Goal: Information Seeking & Learning: Learn about a topic

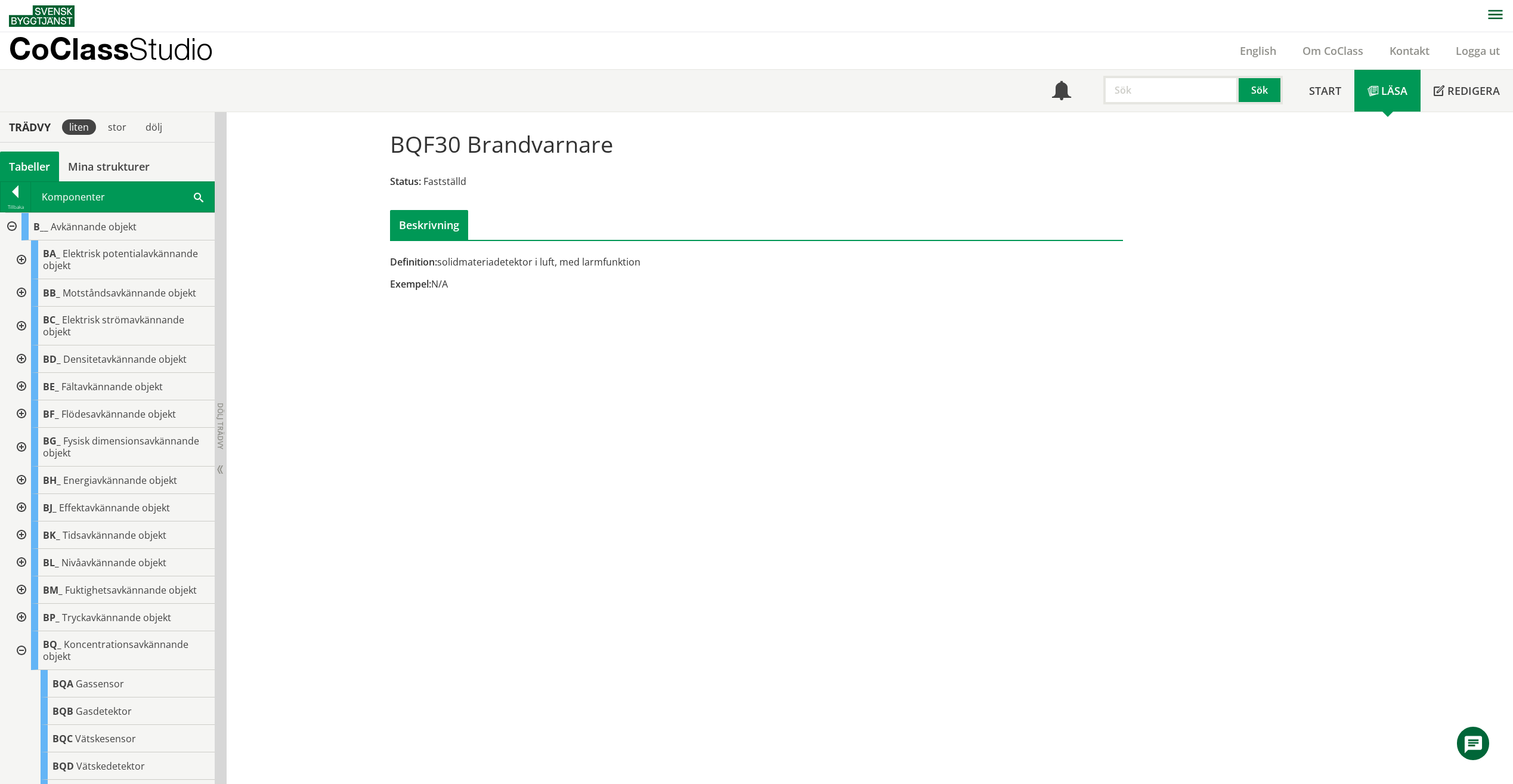
scroll to position [417, 0]
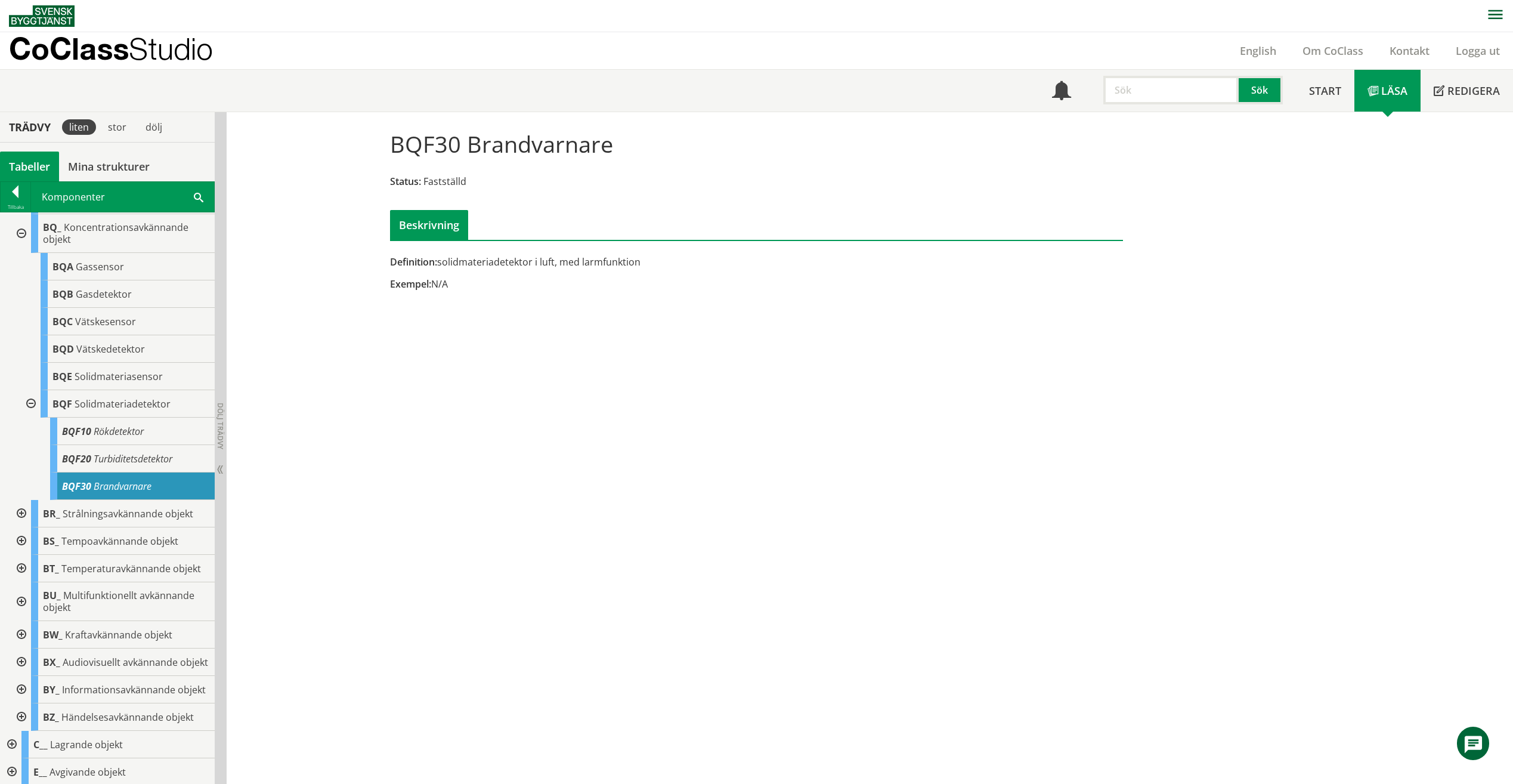
click at [432, 613] on div "BQF30 Brandvarnare Status: Fastställd Beskrivning Definition: solidmateriadetek…" at bounding box center [870, 448] width 1287 height 672
drag, startPoint x: 1197, startPoint y: 88, endPoint x: 632, endPoint y: 77, distance: 565.1
click at [1197, 88] on input "text" at bounding box center [1171, 90] width 135 height 29
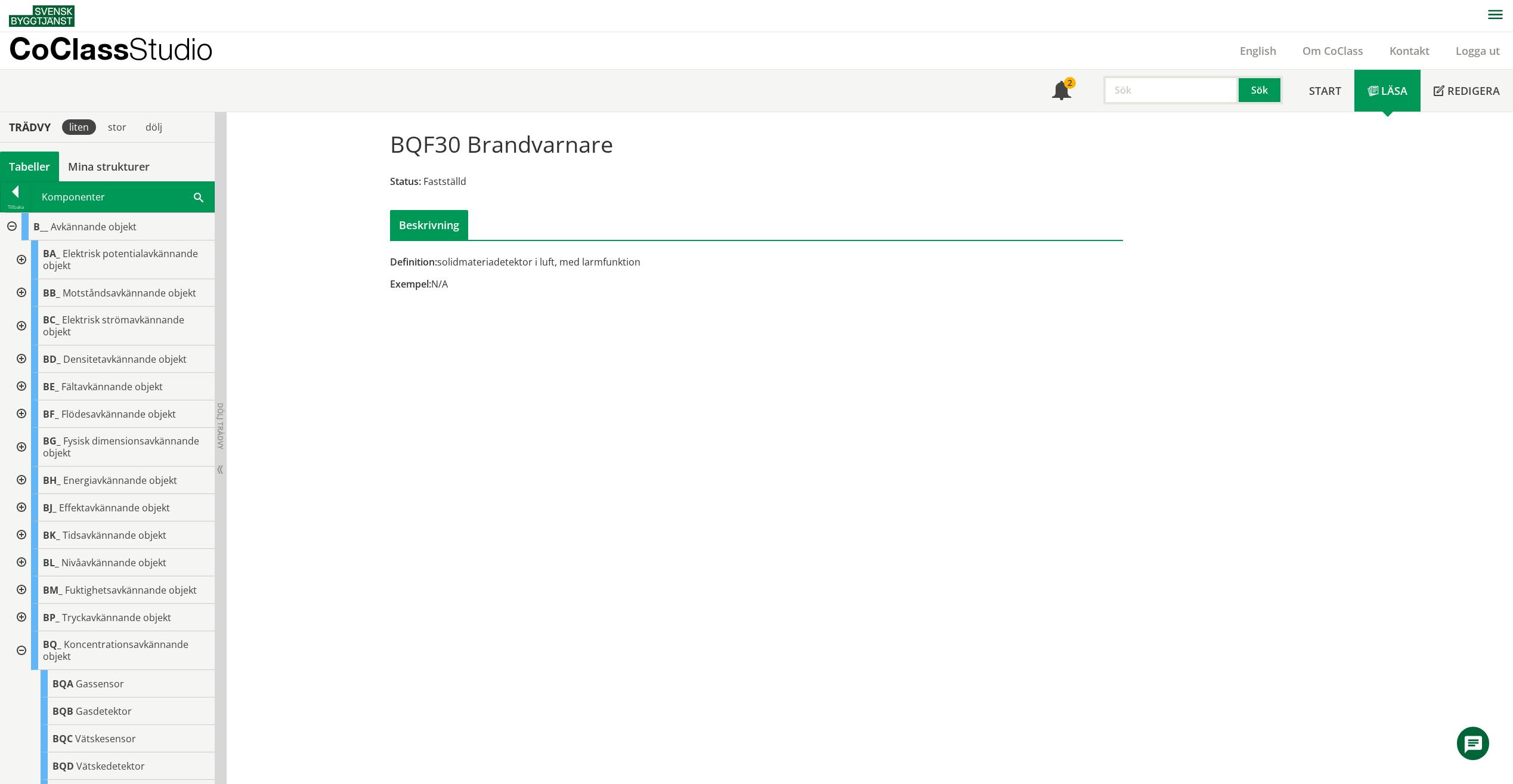
click at [1166, 79] on input "text" at bounding box center [1171, 90] width 135 height 29
type input "QMB60"
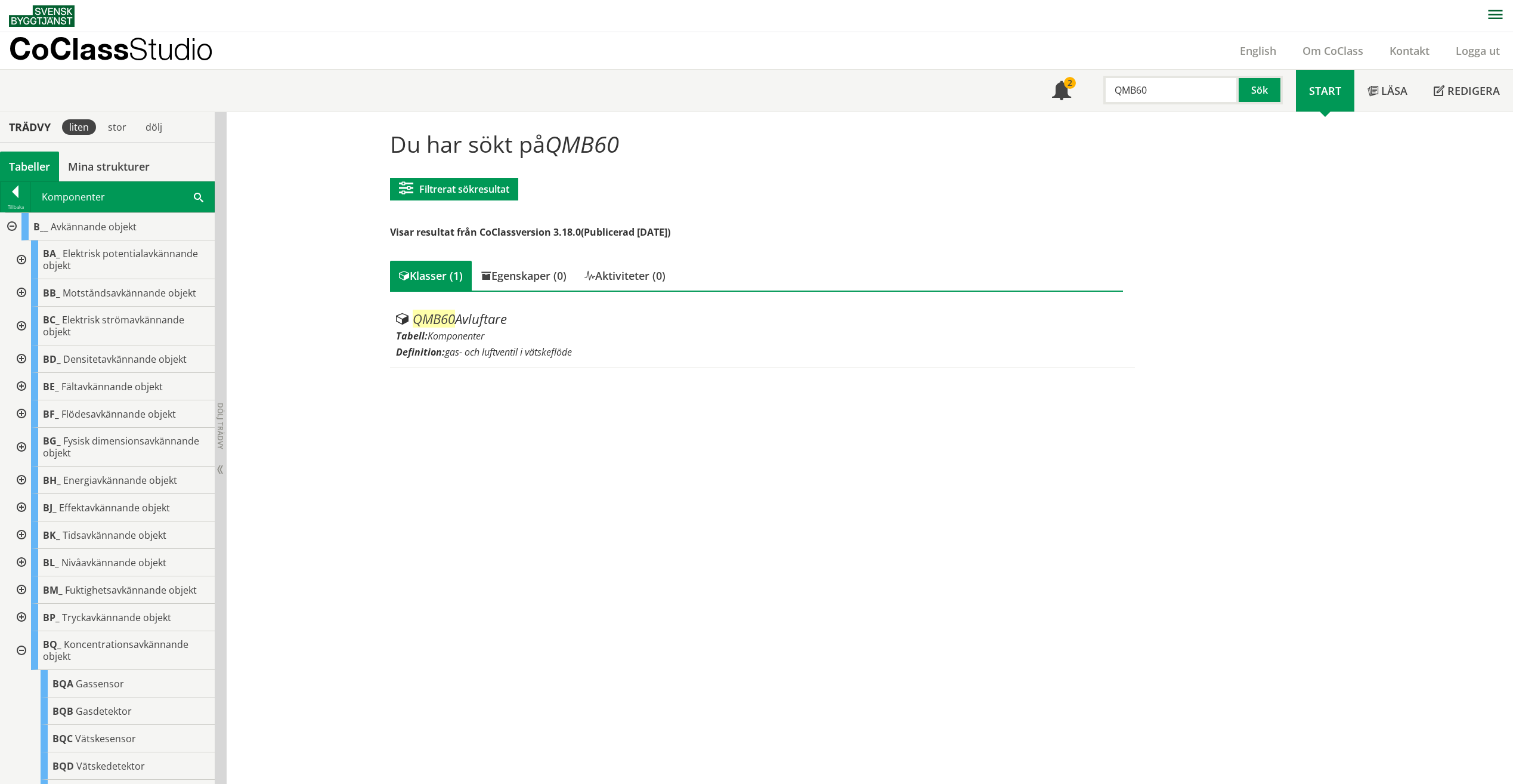
click at [1183, 88] on input "QMB60" at bounding box center [1171, 90] width 135 height 29
drag, startPoint x: 1181, startPoint y: 88, endPoint x: 1097, endPoint y: 86, distance: 84.0
click at [1098, 86] on div "QMB60" at bounding box center [1164, 90] width 135 height 29
type input "PB"
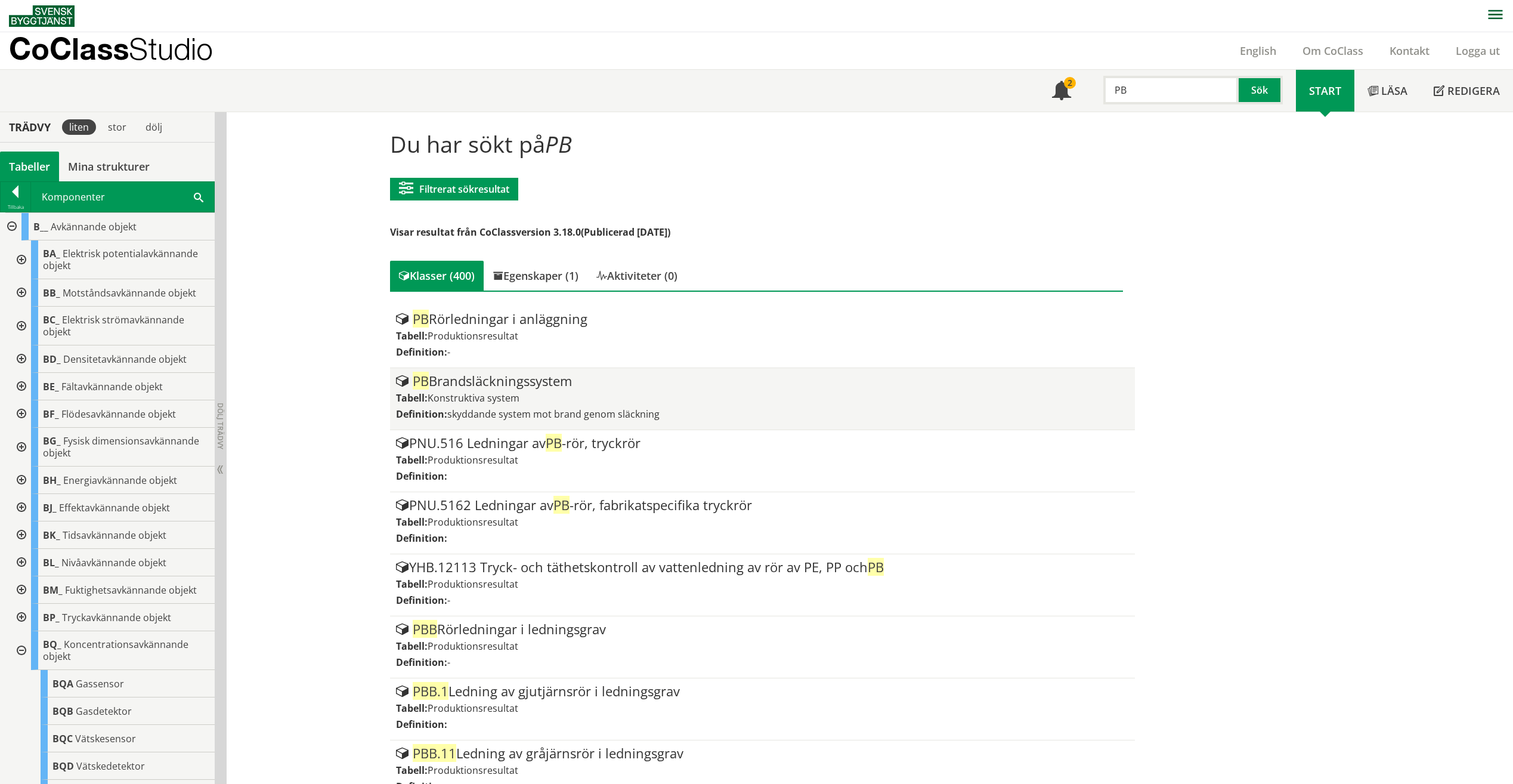
click at [490, 416] on span "skyddande system mot brand genom släckning" at bounding box center [553, 414] width 213 height 13
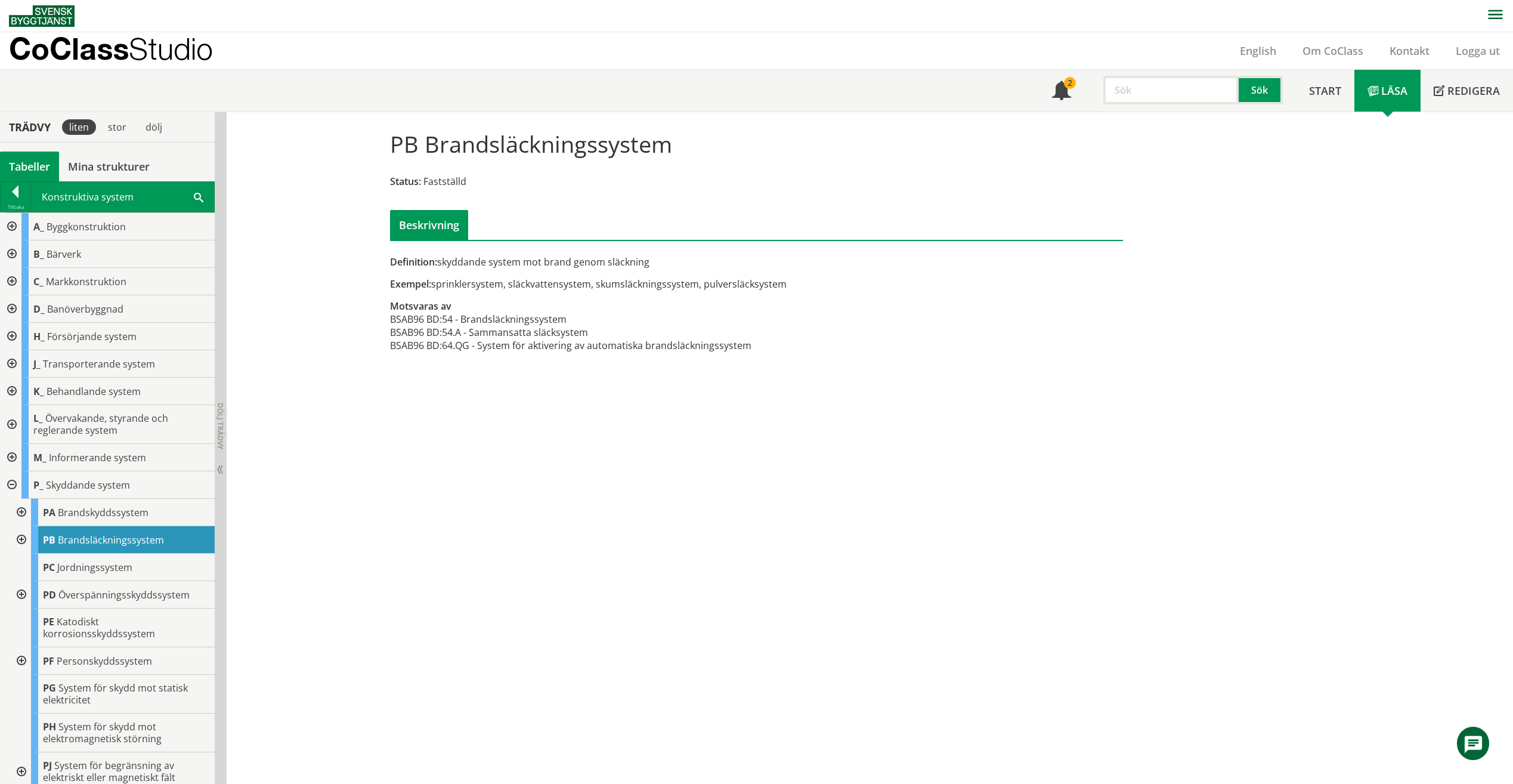
click at [26, 532] on div at bounding box center [20, 539] width 22 height 27
click at [1143, 94] on input "text" at bounding box center [1171, 90] width 135 height 29
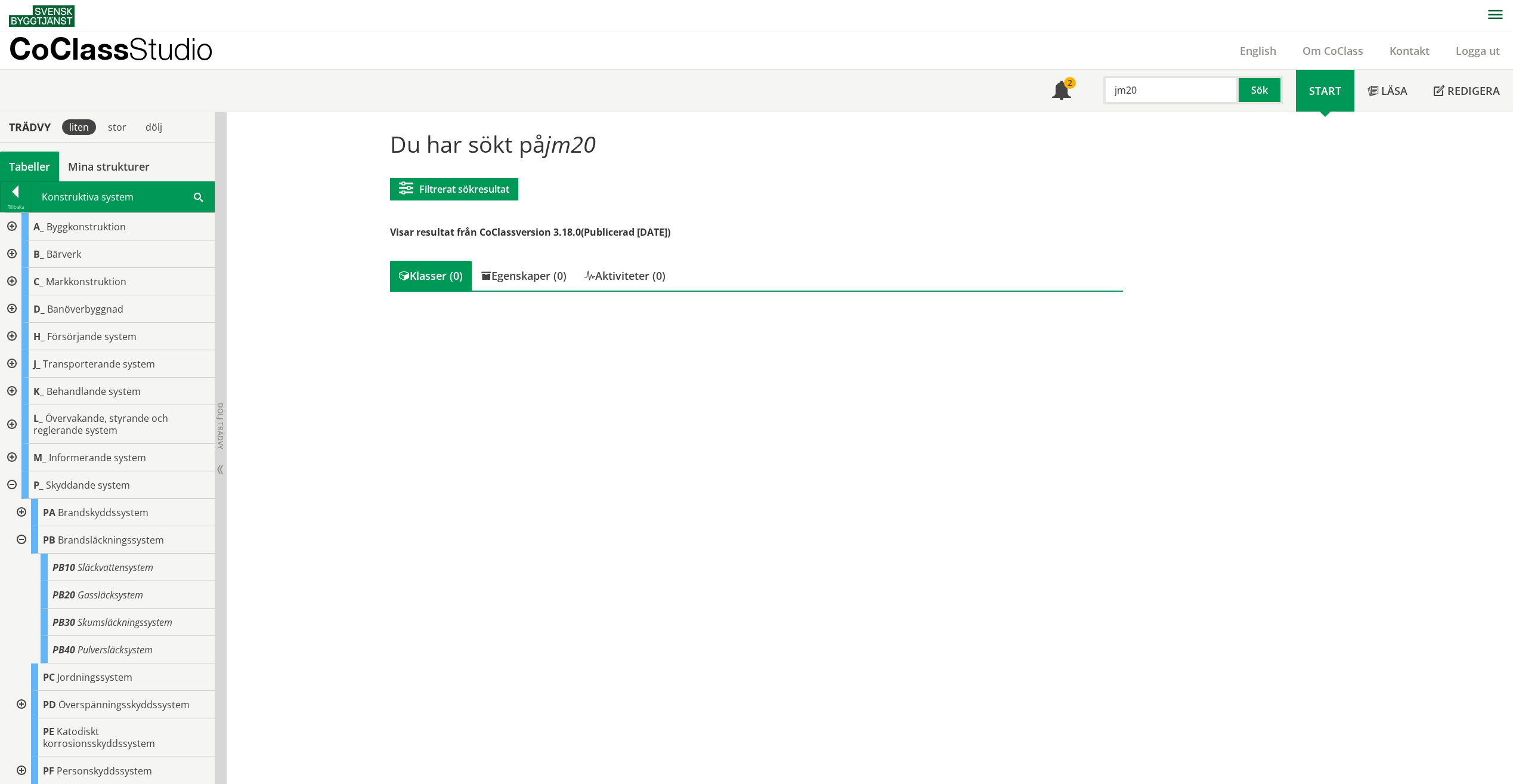
drag, startPoint x: 1151, startPoint y: 93, endPoint x: 1010, endPoint y: 91, distance: 141.0
click at [1010, 91] on div "Meny 2 jm20 Sök Start Läsa" at bounding box center [761, 90] width 1504 height 41
type input "JM20"
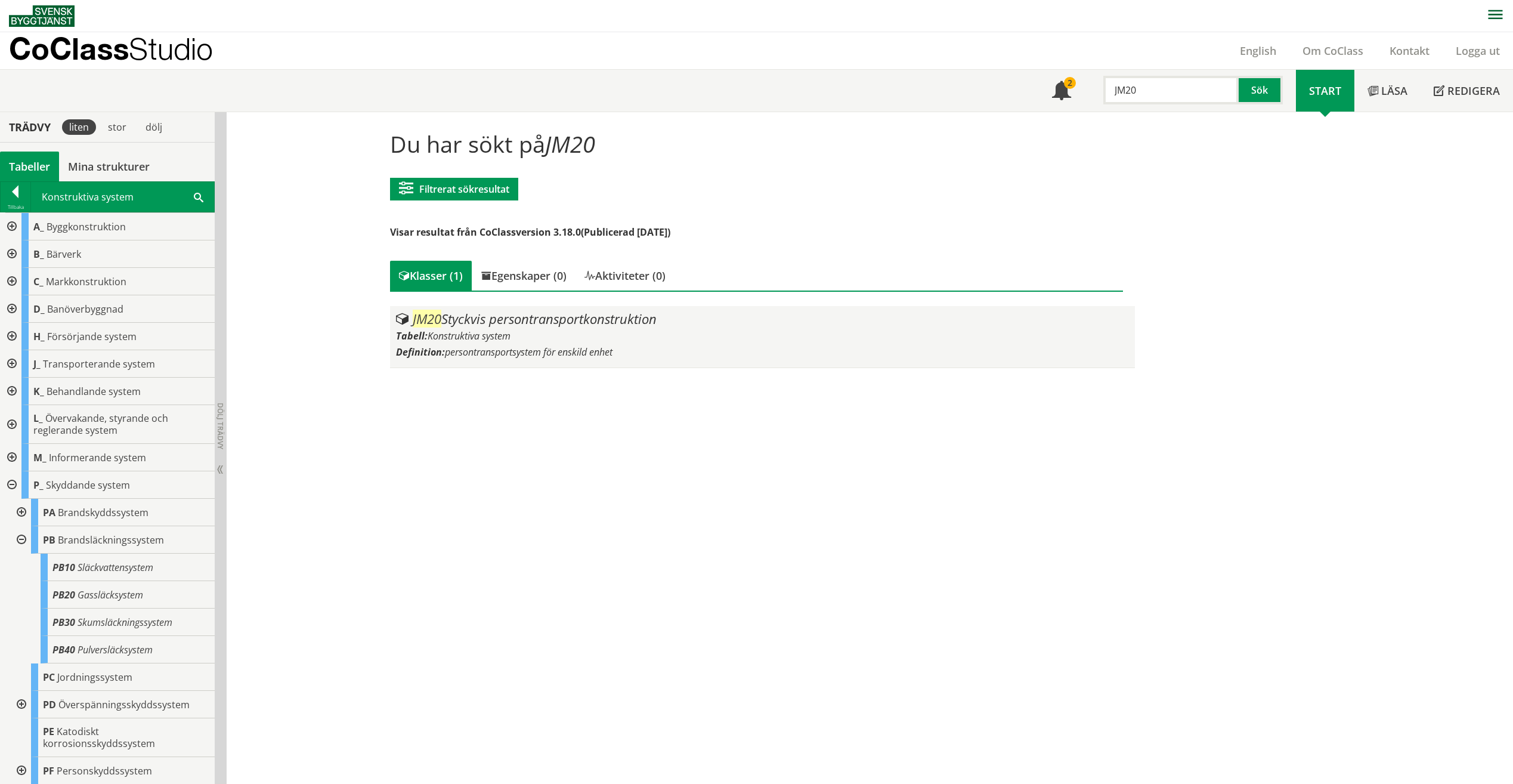
click at [622, 360] on div "JM20 Styckvis persontransportkonstruktion Tabell: Konstruktiva system Definitio…" at bounding box center [762, 336] width 733 height 50
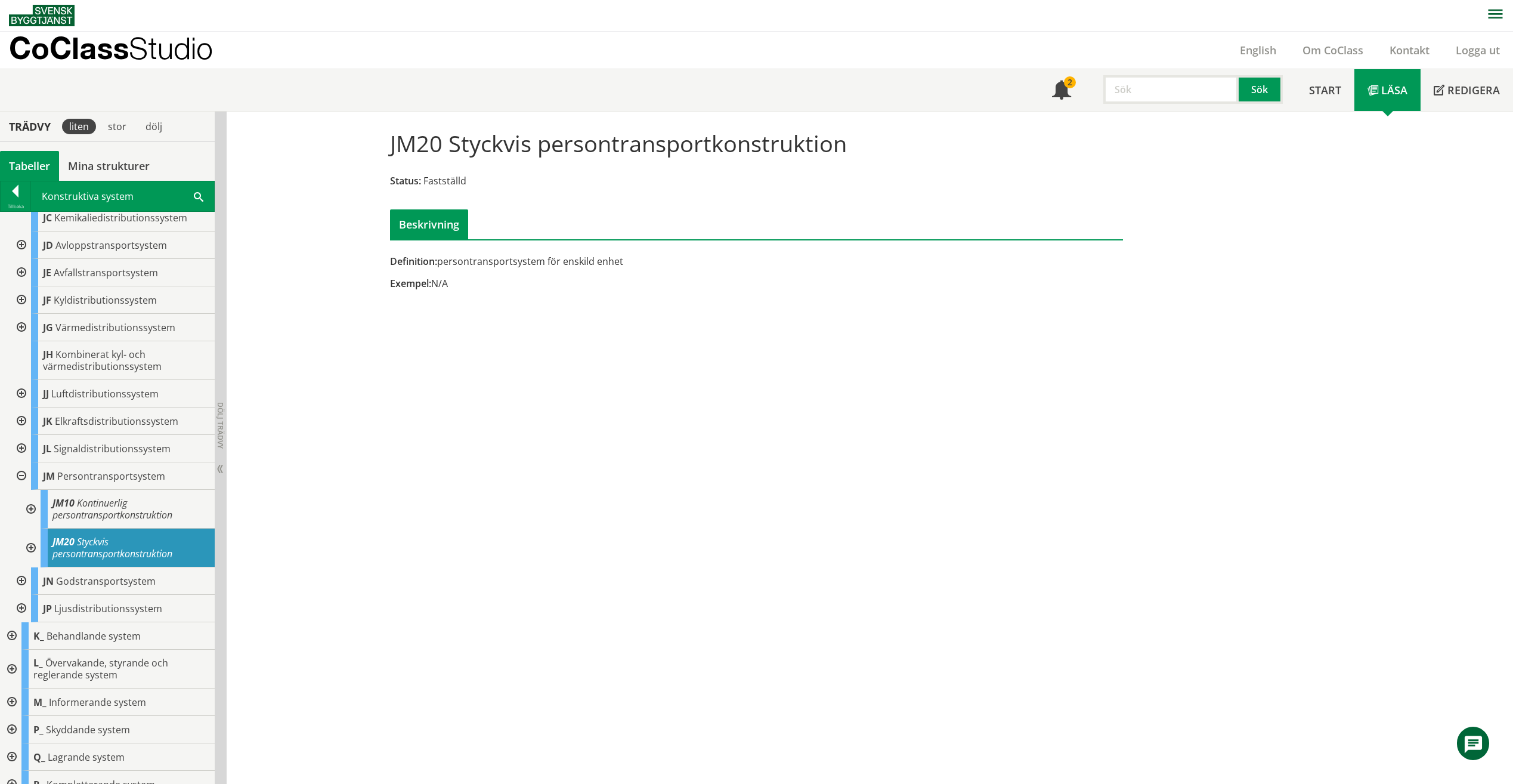
scroll to position [242, 0]
click at [30, 537] on div at bounding box center [30, 544] width 22 height 39
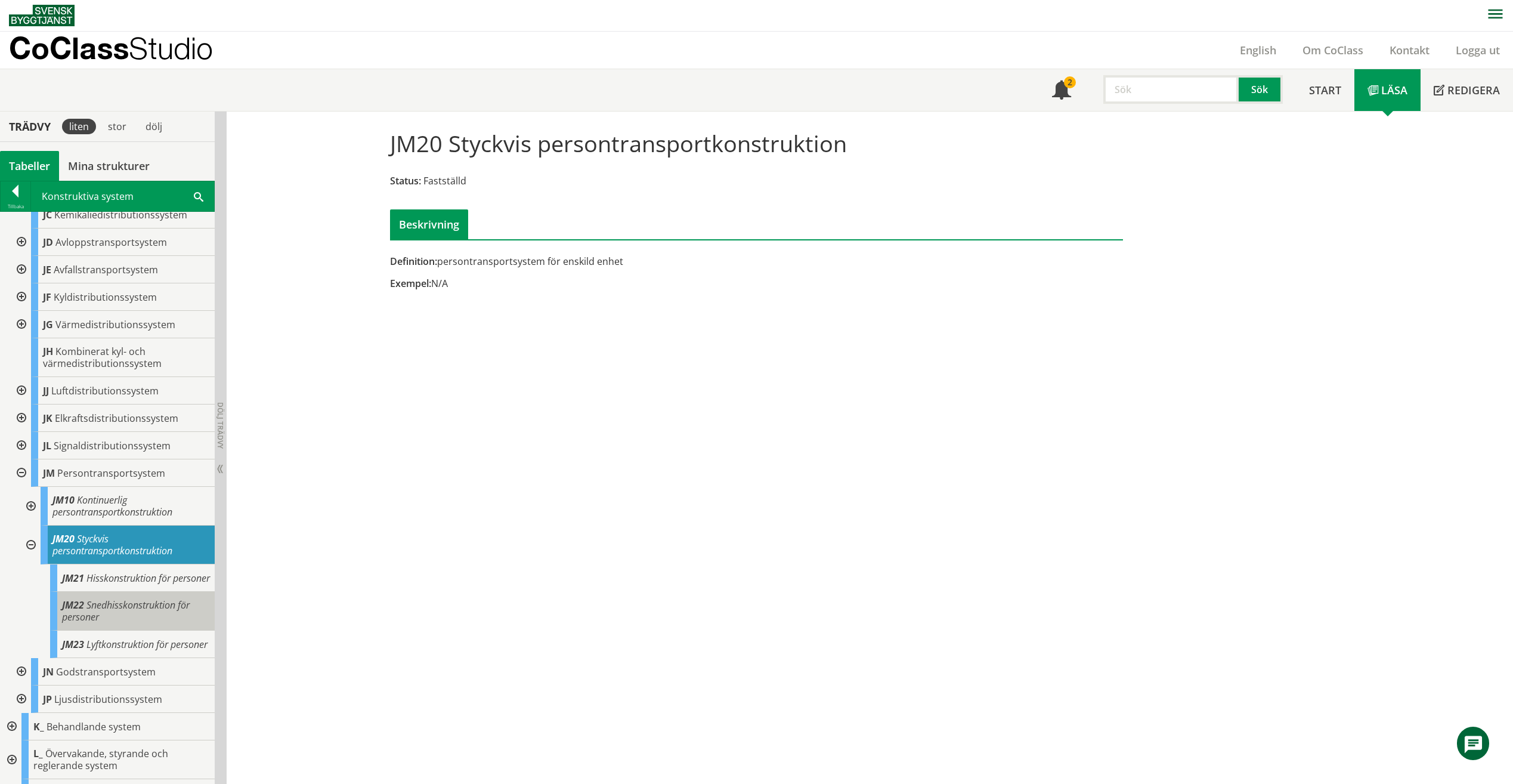
click at [179, 613] on div "JM22 Snedhisskonstruktion för personer" at bounding box center [132, 611] width 164 height 39
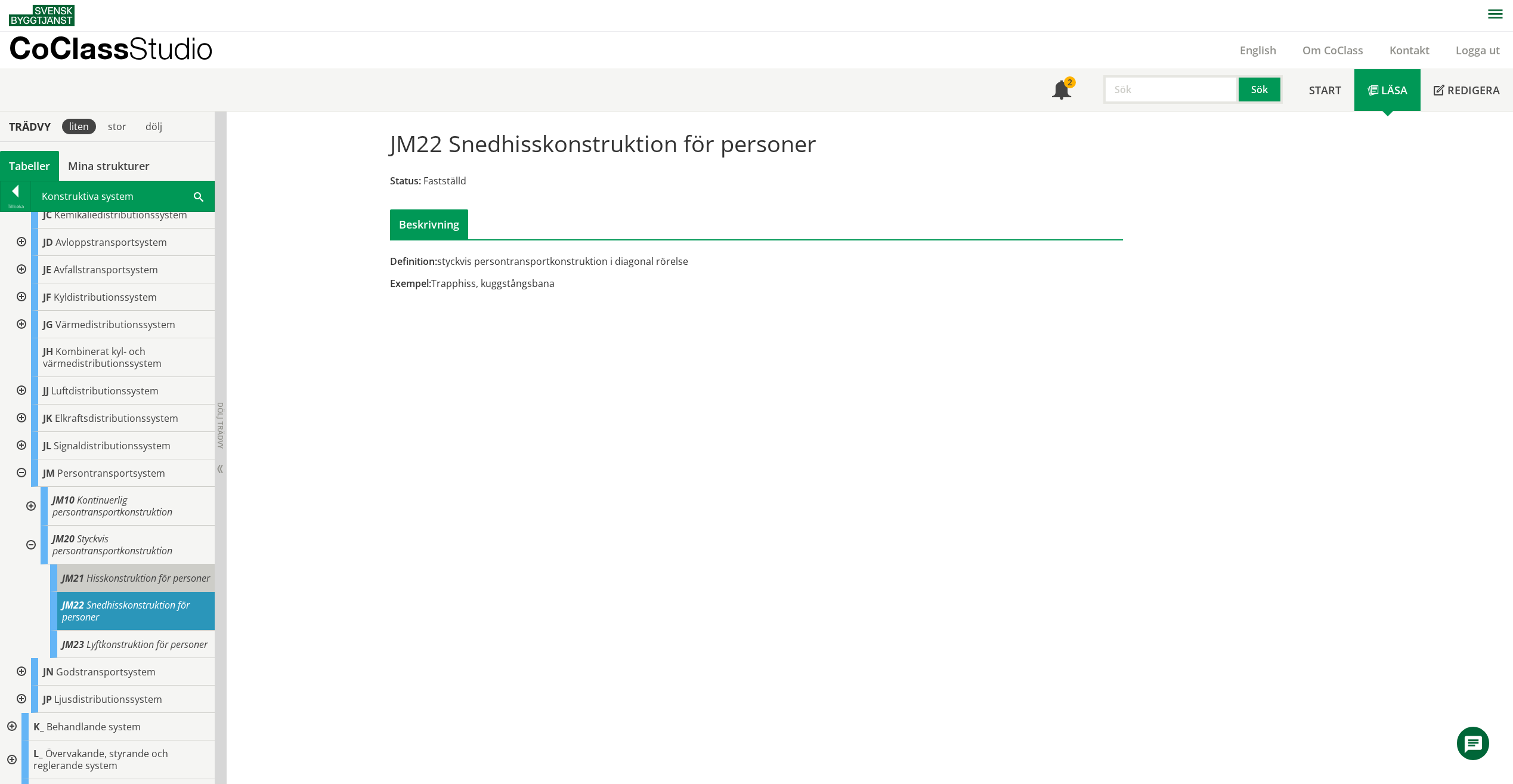
click at [164, 578] on div "JM21 Hisskonstruktion för personer" at bounding box center [132, 578] width 164 height 27
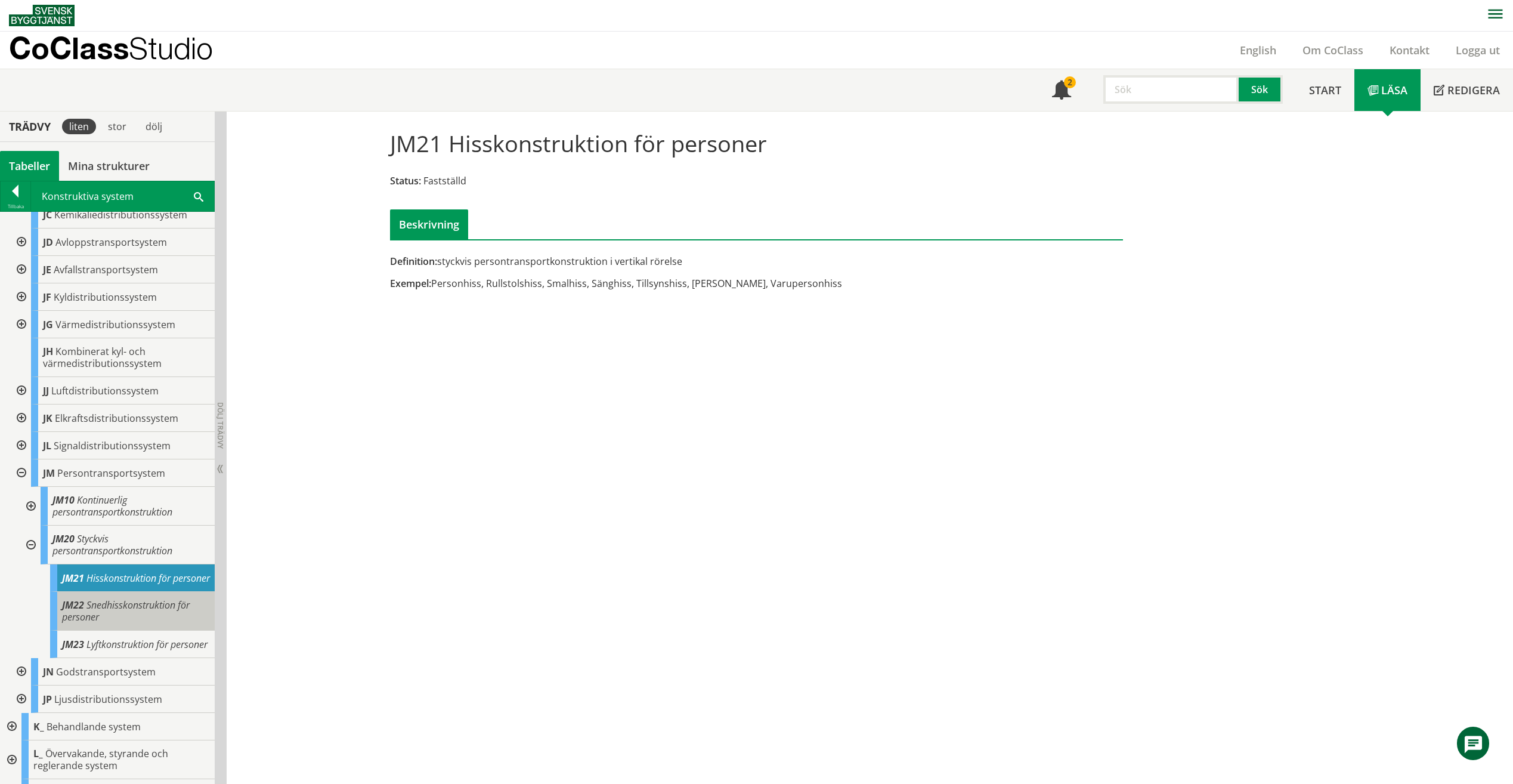
click at [165, 601] on span "Snedhisskonstruktion för personer" at bounding box center [126, 611] width 128 height 25
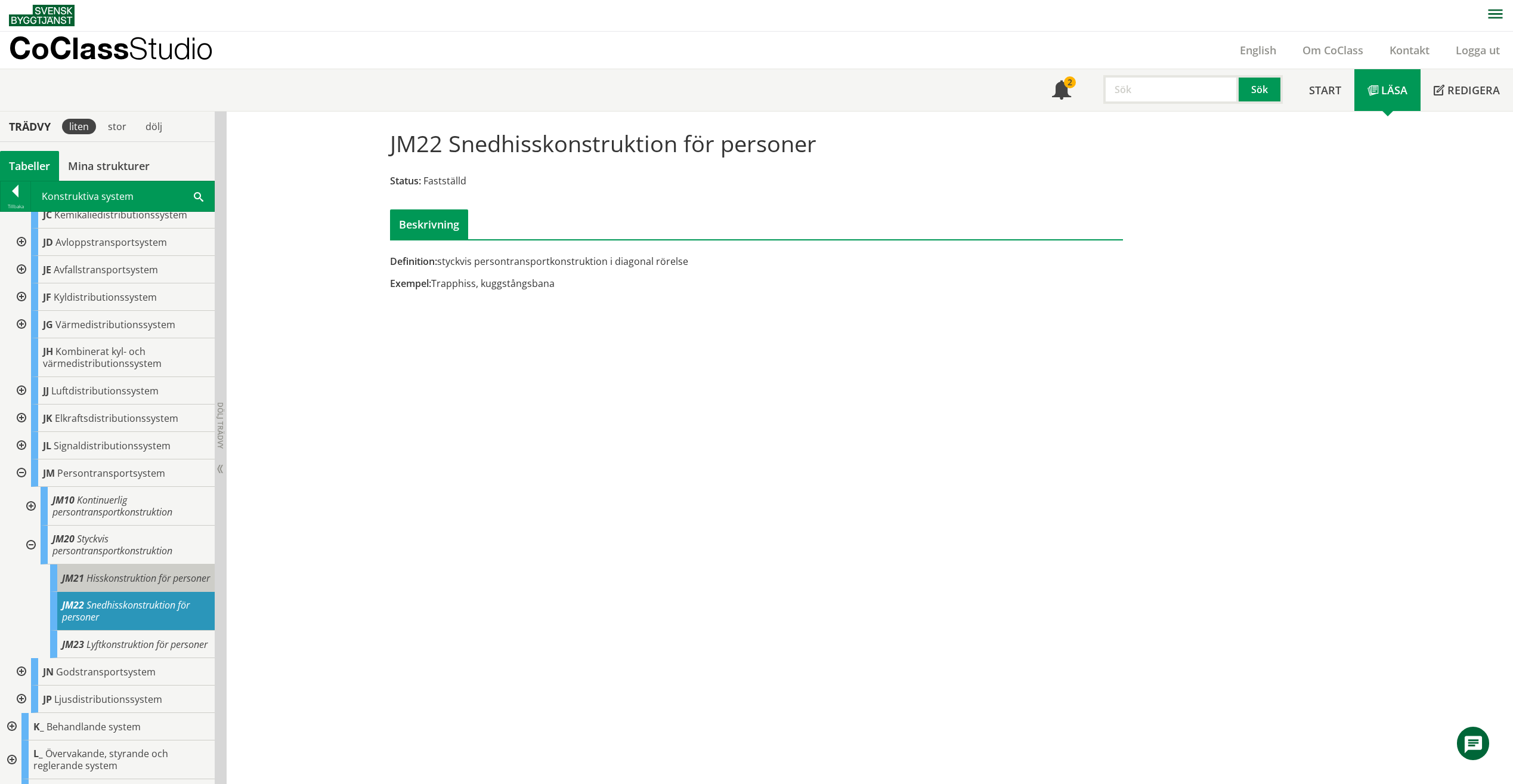
click at [163, 584] on div "JM21 Hisskonstruktion för personer" at bounding box center [132, 578] width 164 height 27
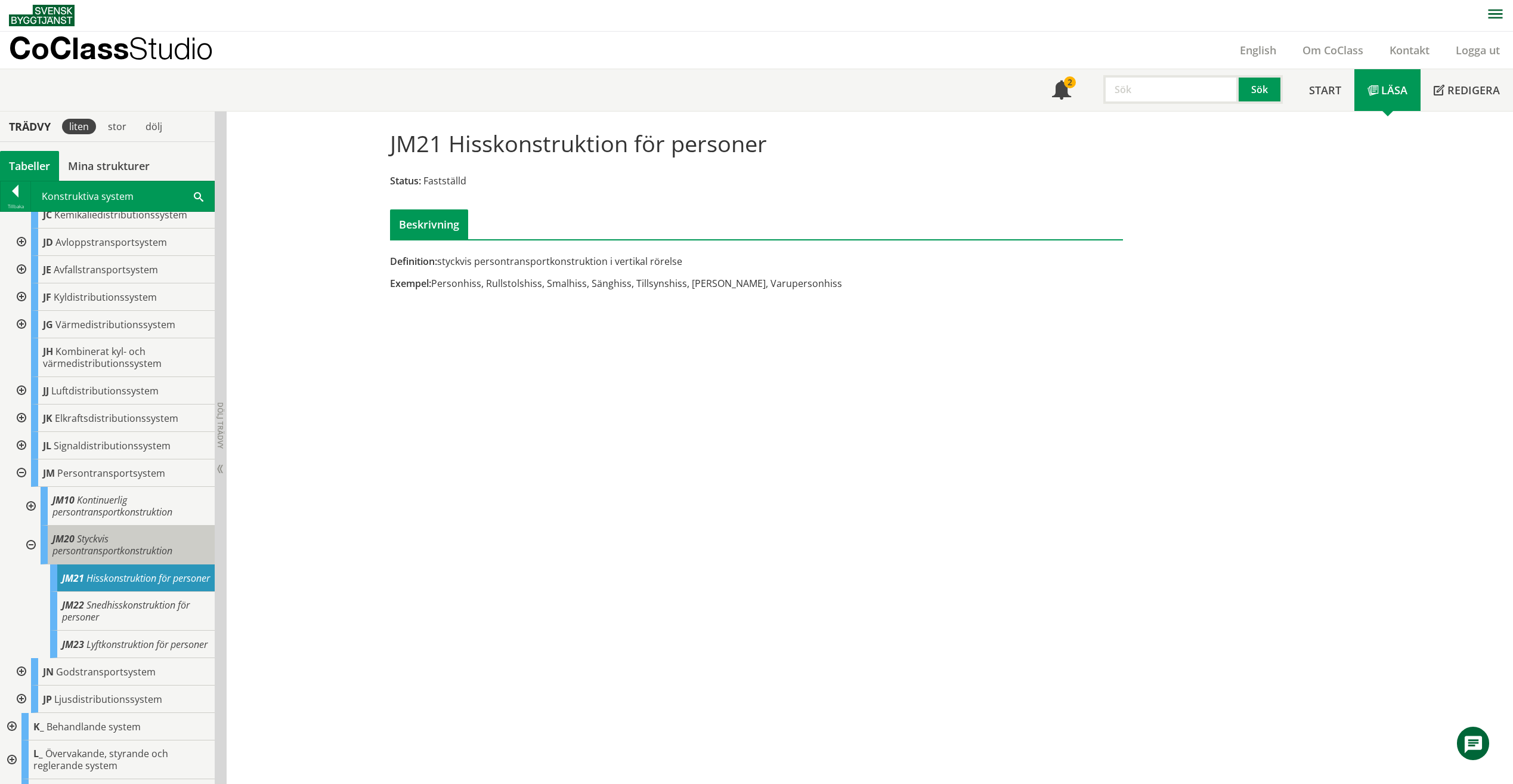
click at [122, 540] on span "Styckvis persontransportkonstruktion" at bounding box center [112, 544] width 120 height 25
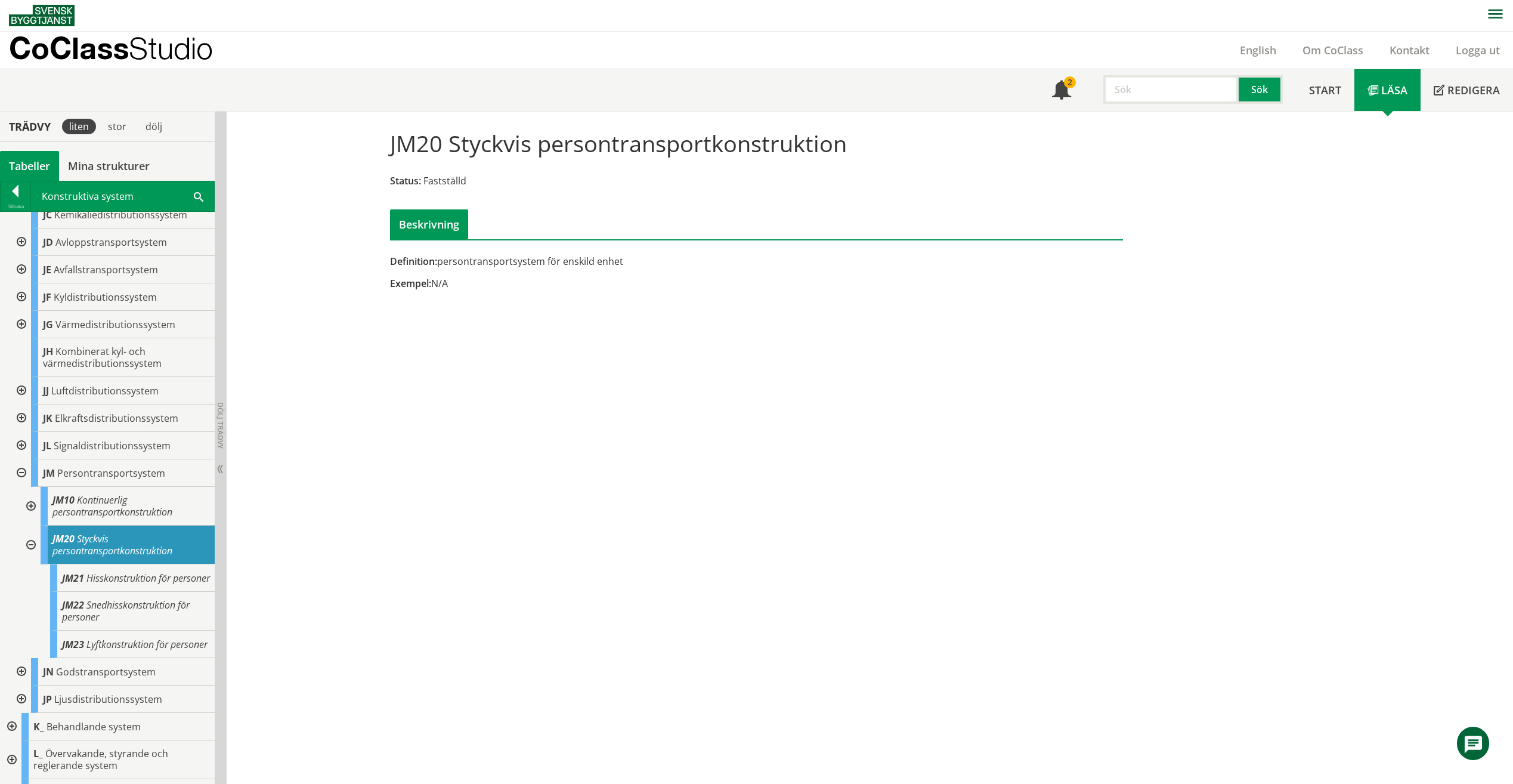
click at [32, 537] on div at bounding box center [30, 544] width 22 height 39
click at [18, 565] on div at bounding box center [20, 578] width 22 height 27
click at [36, 639] on div at bounding box center [30, 649] width 22 height 39
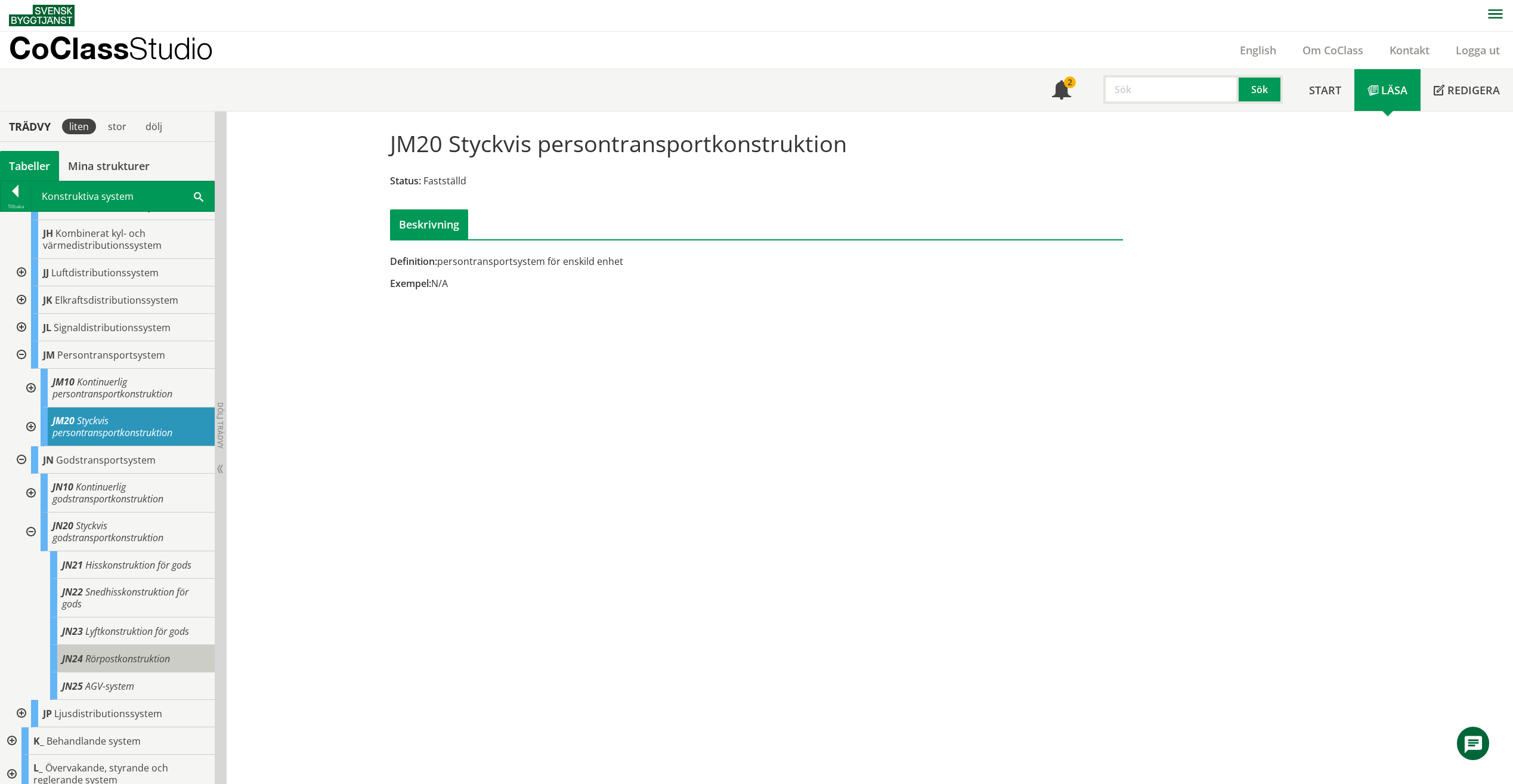
scroll to position [361, 0]
click at [1118, 86] on input "text" at bounding box center [1171, 90] width 135 height 29
click at [155, 558] on span "Hisskonstruktion för gods" at bounding box center [139, 564] width 106 height 13
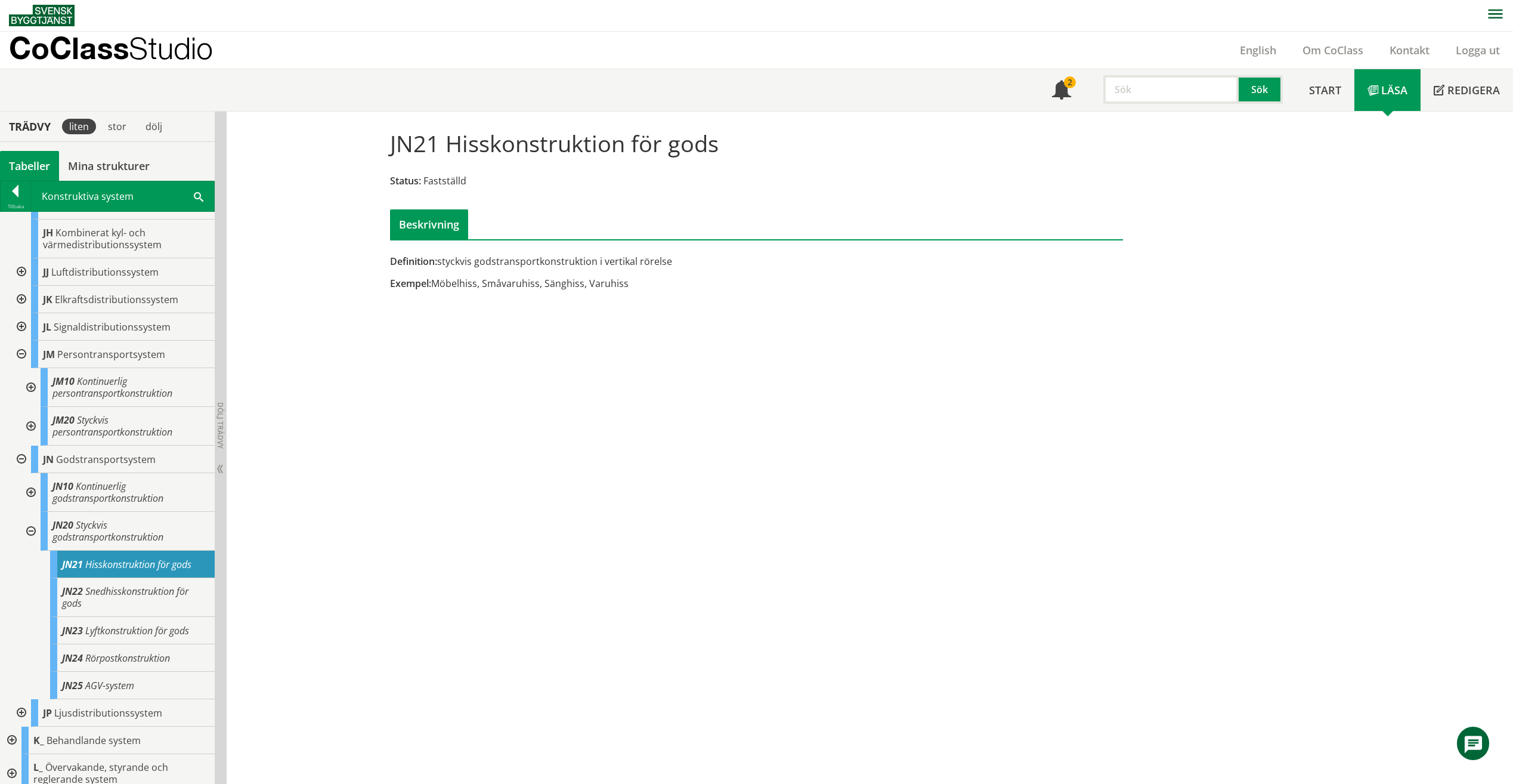
drag, startPoint x: 447, startPoint y: 281, endPoint x: 501, endPoint y: 283, distance: 54.0
click at [501, 283] on div "Exempel: Möbelhiss, Småvaruhiss, Sänghiss, Varuhiss" at bounding box center [631, 283] width 482 height 13
click at [1164, 83] on input "text" at bounding box center [1171, 90] width 135 height 29
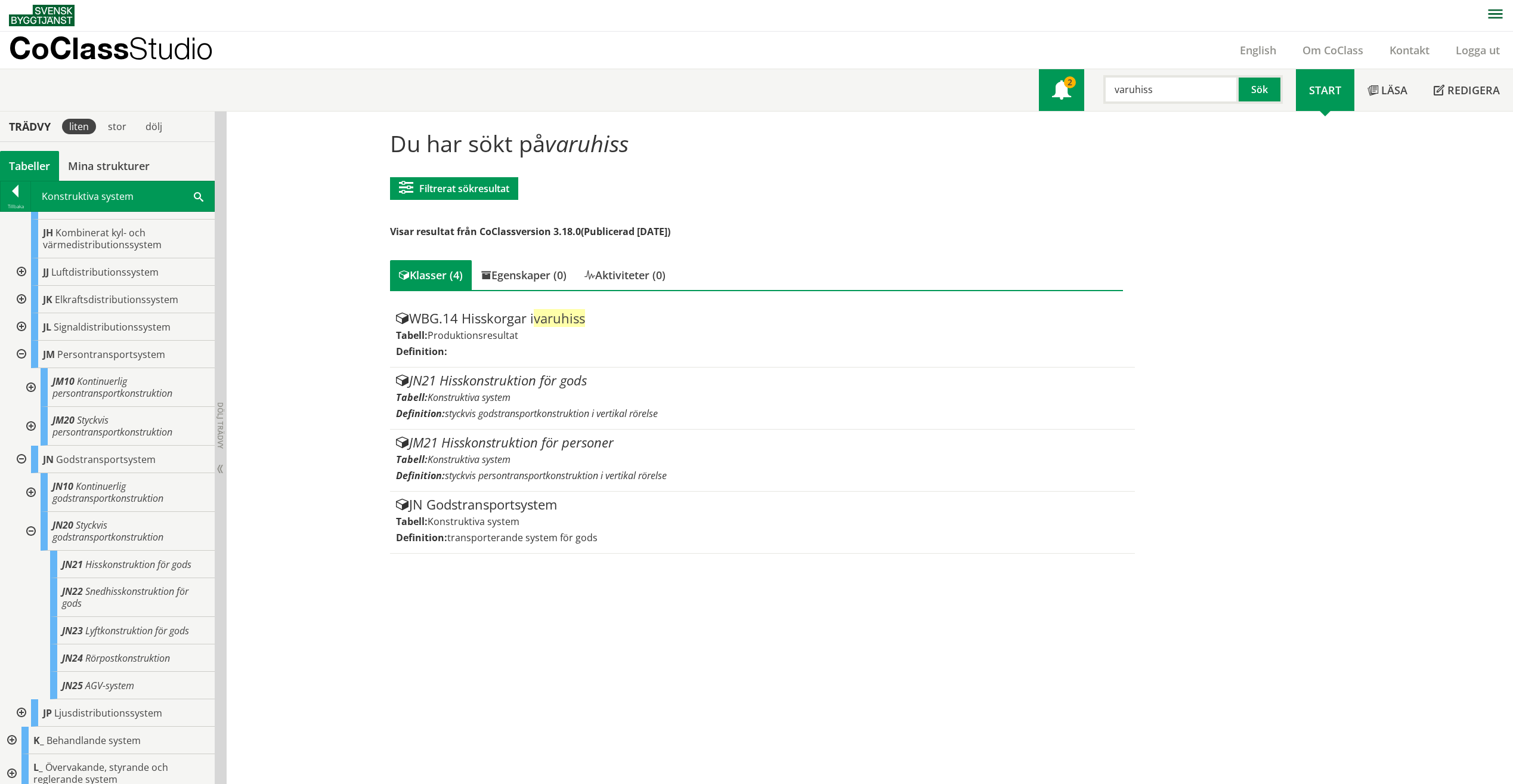
drag, startPoint x: 1177, startPoint y: 91, endPoint x: 1064, endPoint y: 81, distance: 113.4
click at [1064, 81] on div "Meny 2 varuhiss Sök" at bounding box center [1167, 90] width 257 height 41
type input "hiss"
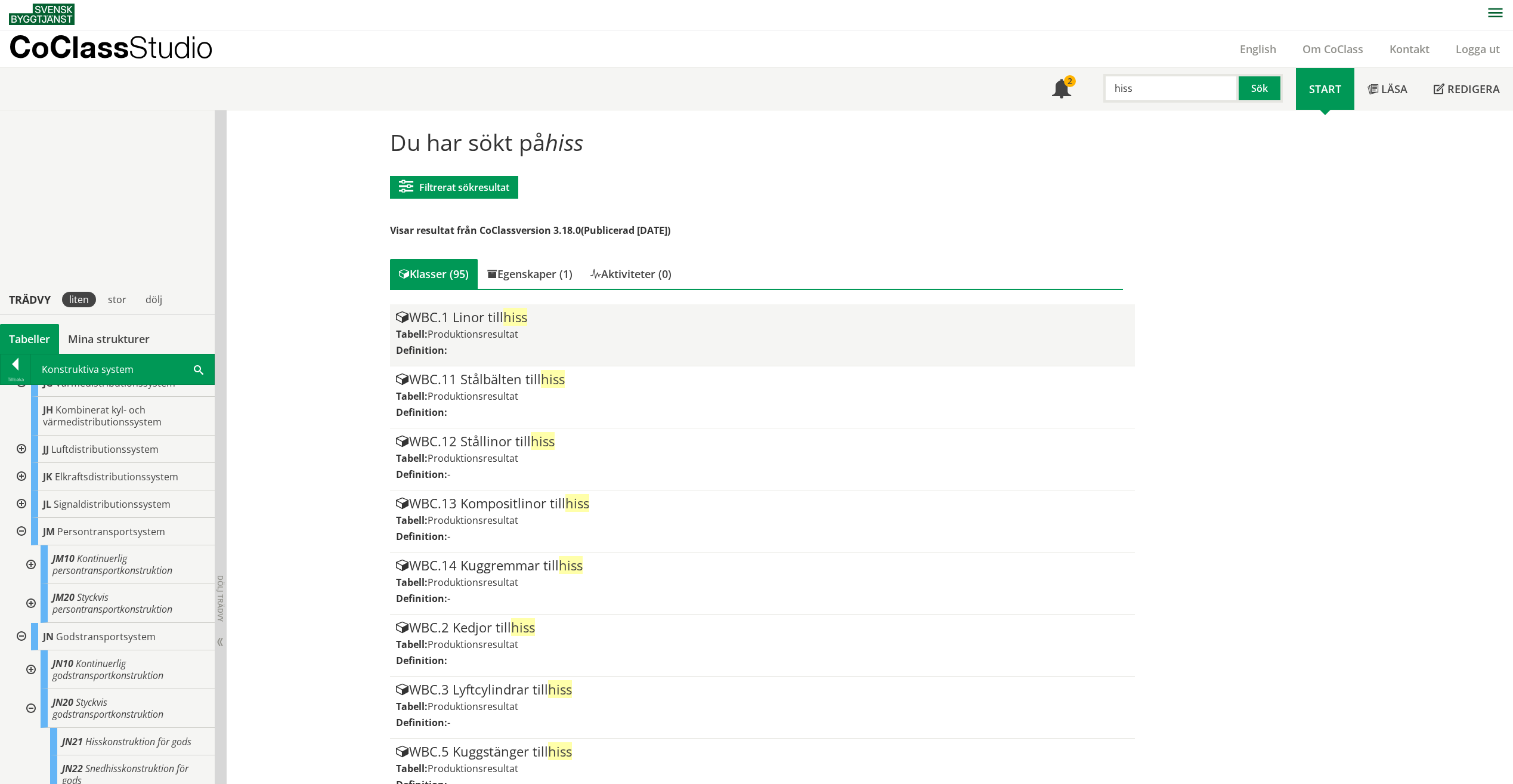
scroll to position [361, 0]
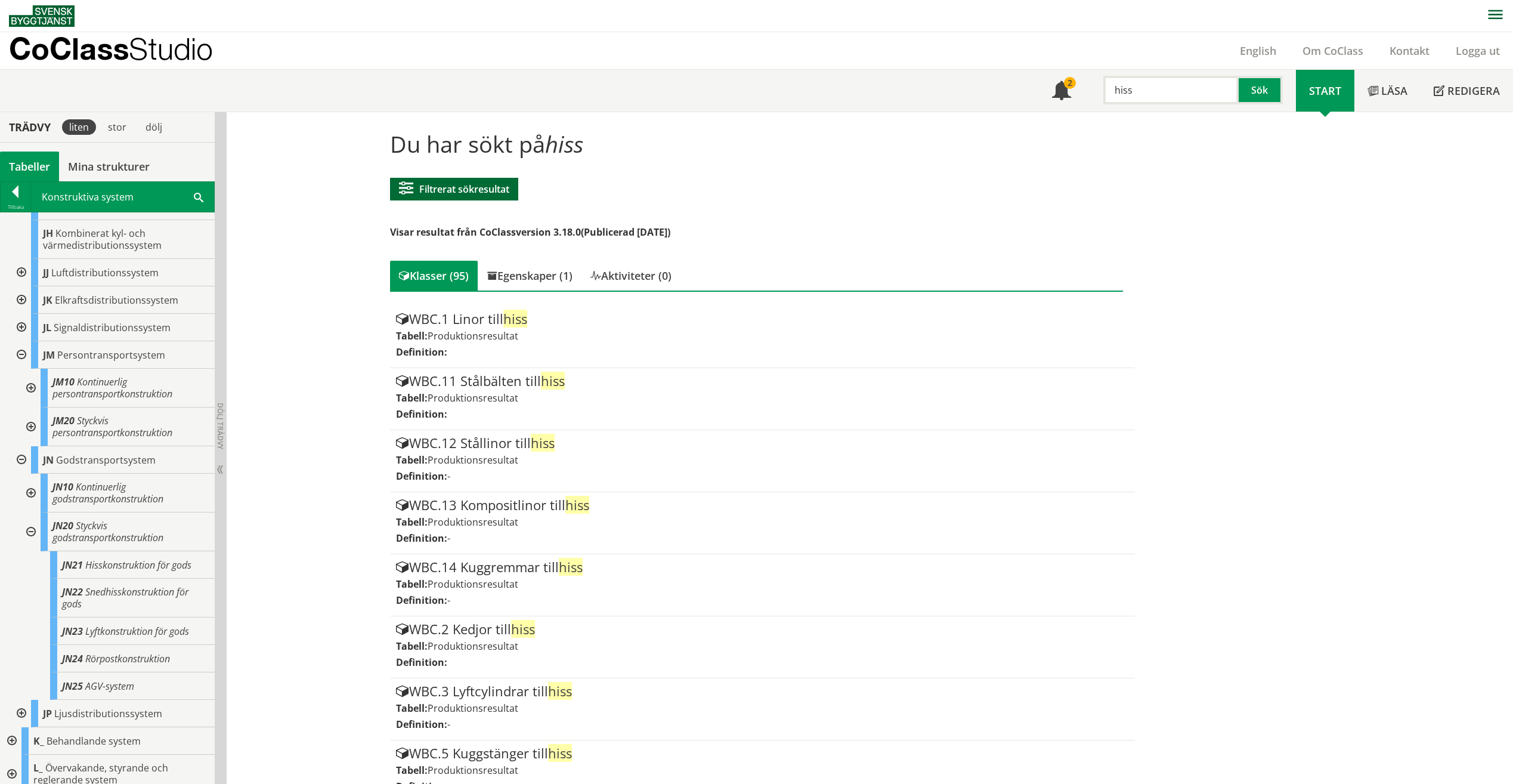
click at [484, 194] on button "Filtrerat sökresultat" at bounding box center [454, 189] width 128 height 22
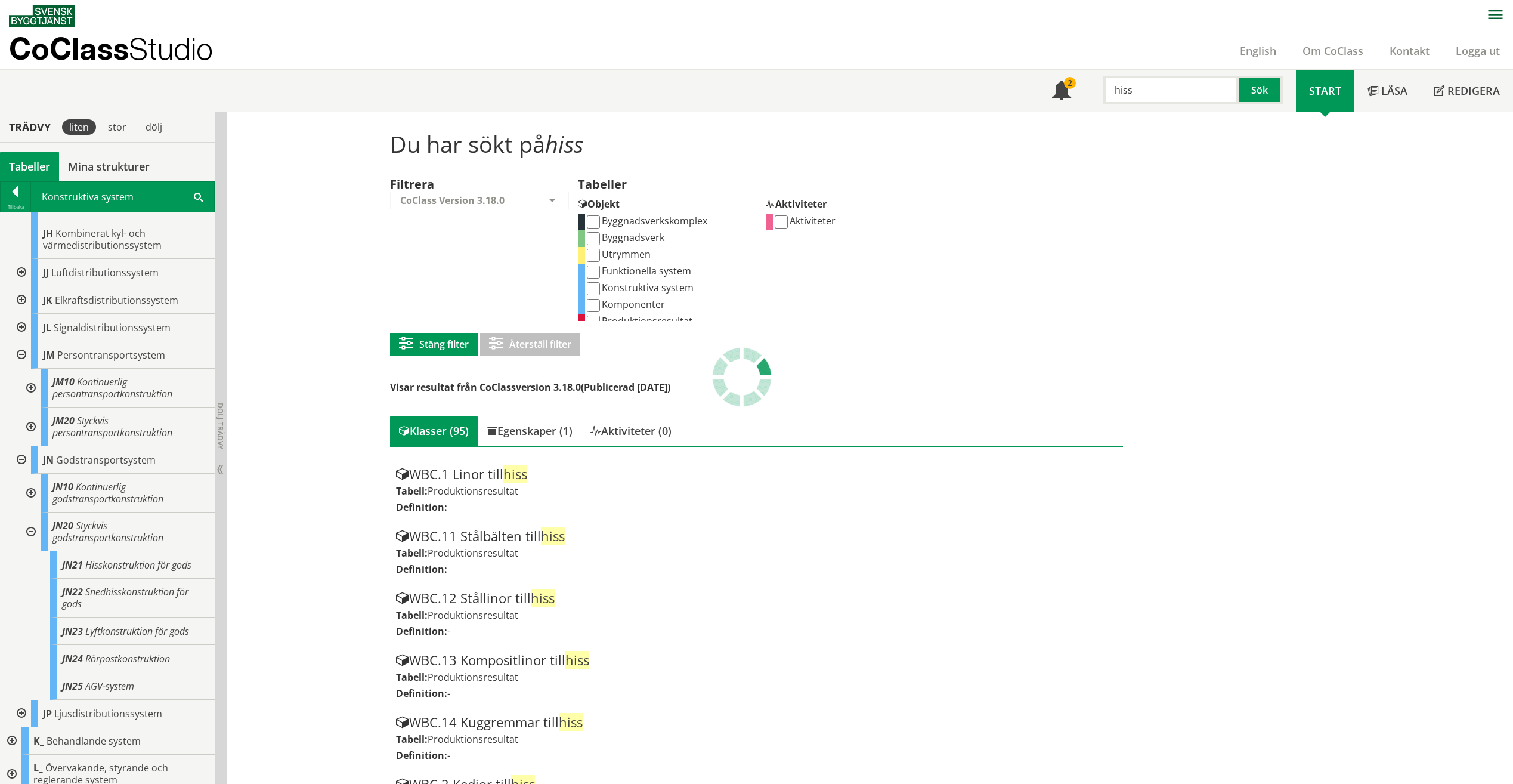
click at [592, 302] on input "Komponenter" at bounding box center [593, 305] width 13 height 13
checkbox input "true"
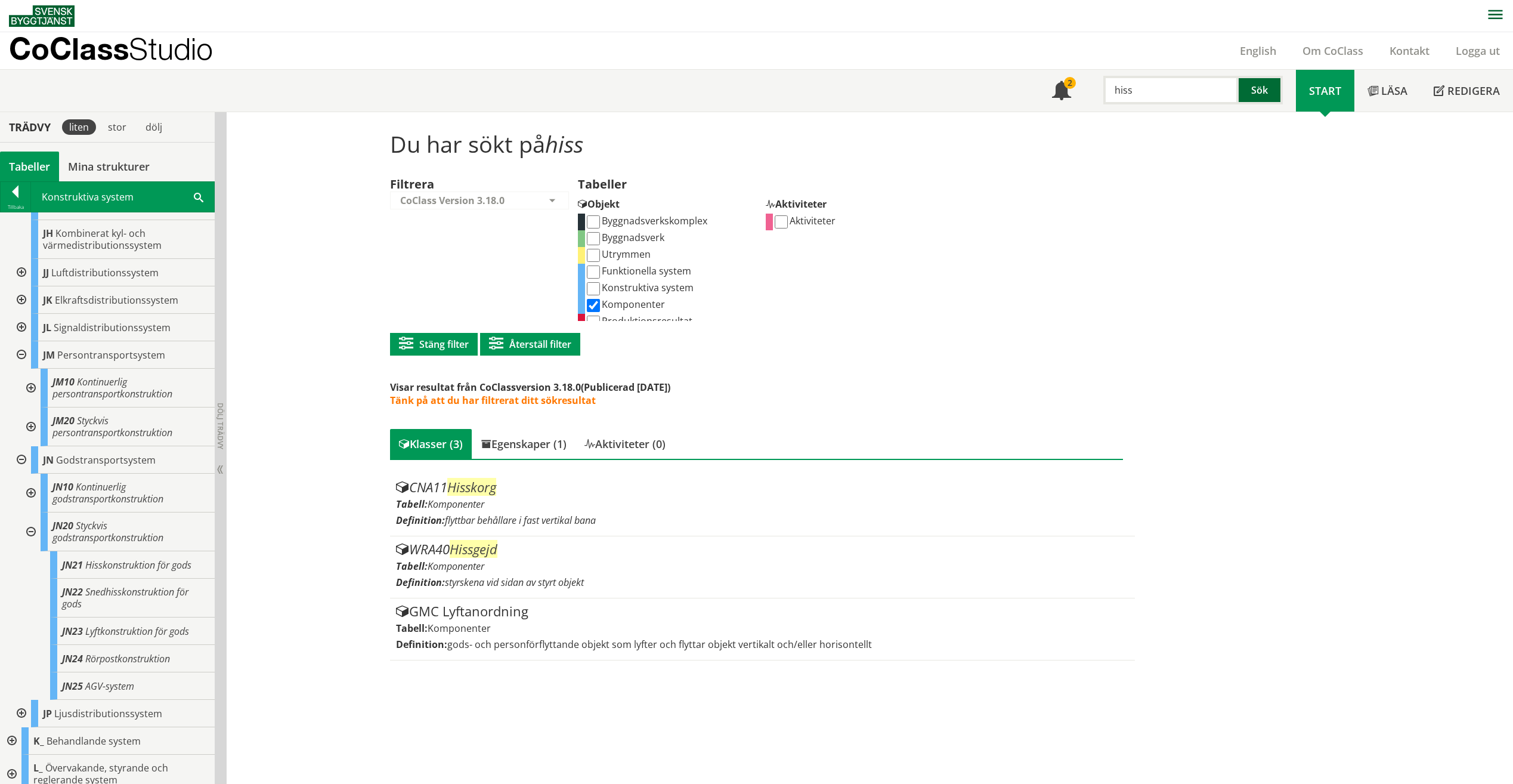
click at [1265, 93] on button "Sök" at bounding box center [1261, 90] width 44 height 29
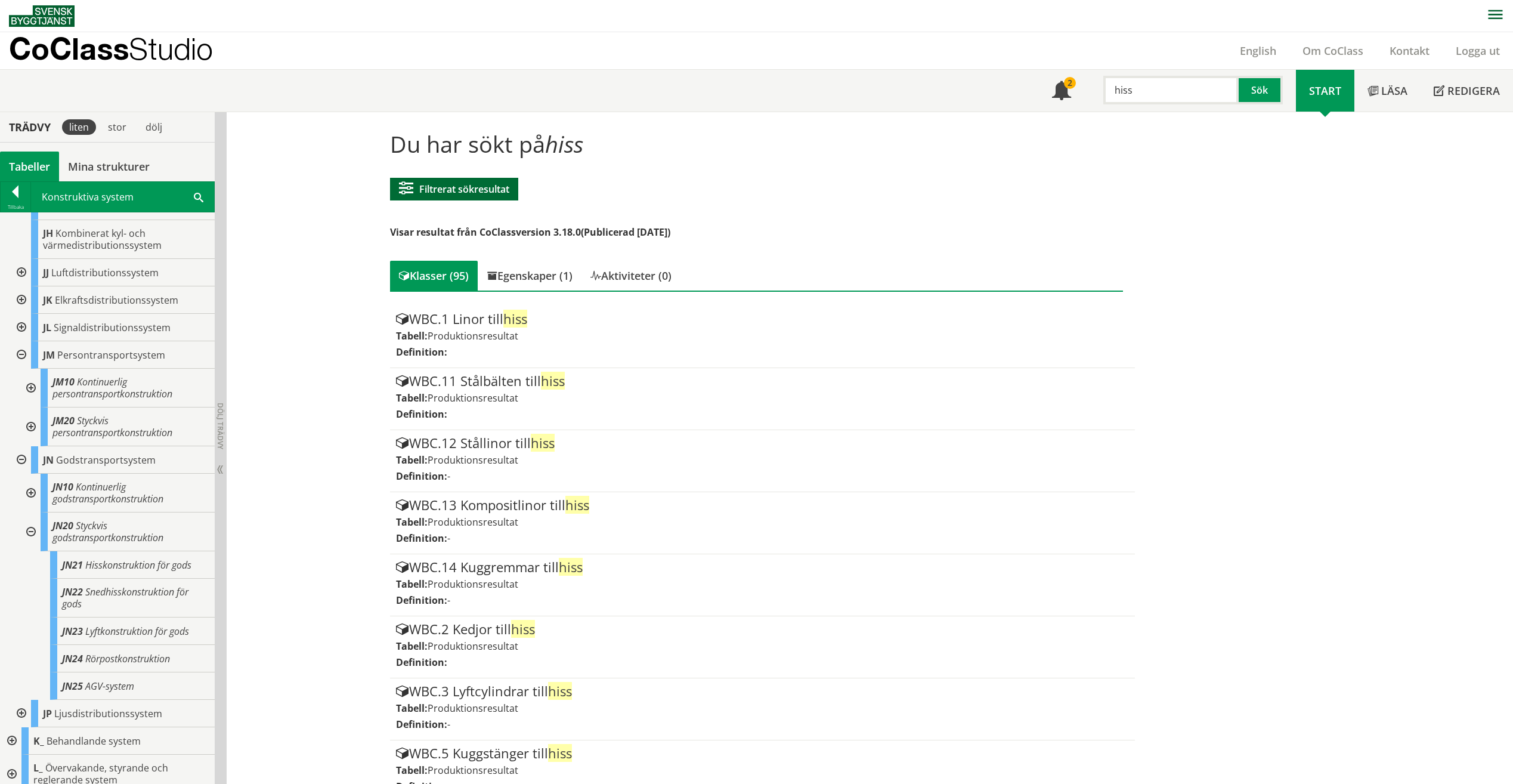
click at [481, 192] on button "Filtrerat sökresultat" at bounding box center [454, 189] width 128 height 22
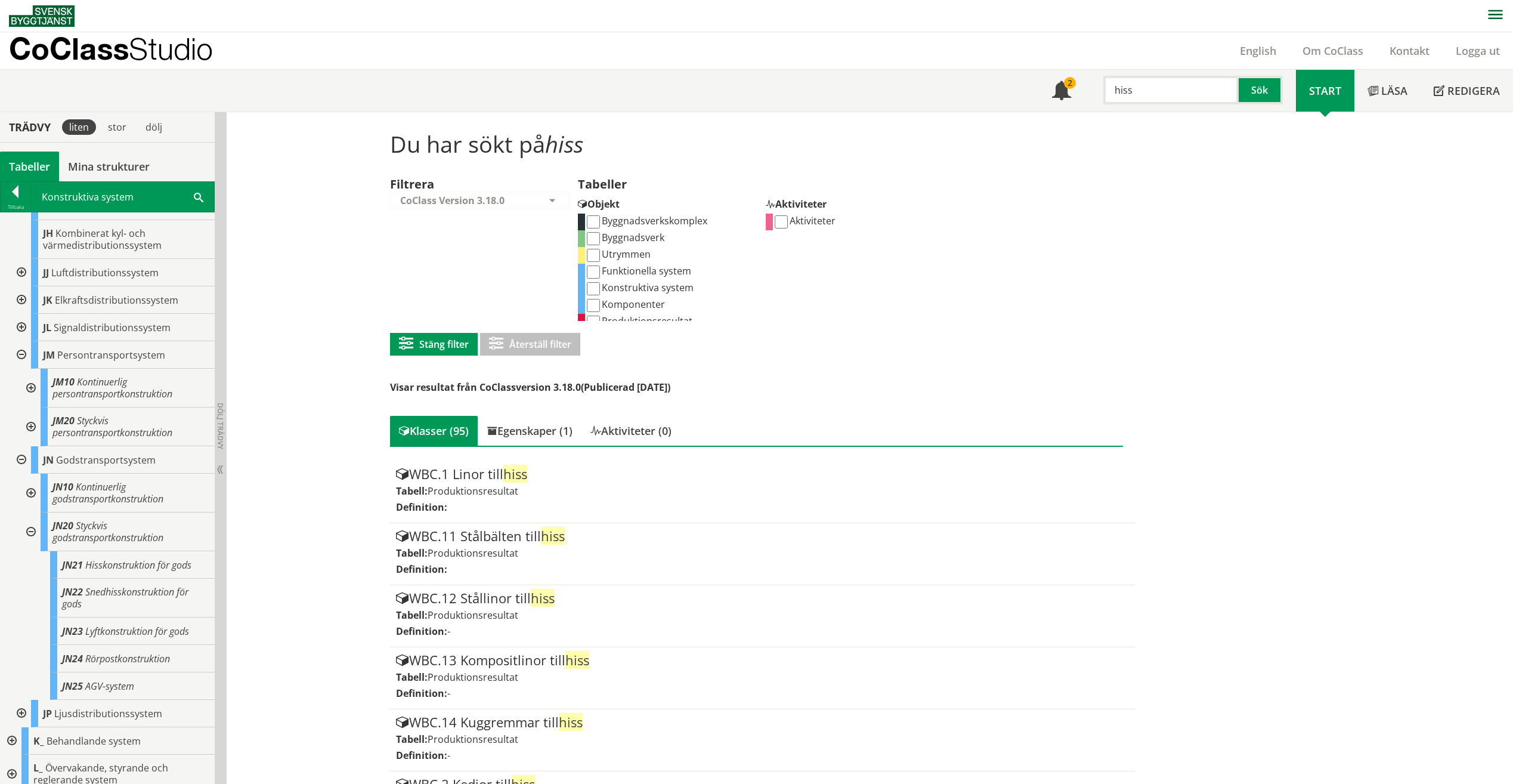
click at [588, 303] on input "Komponenter" at bounding box center [593, 305] width 13 height 13
checkbox input "true"
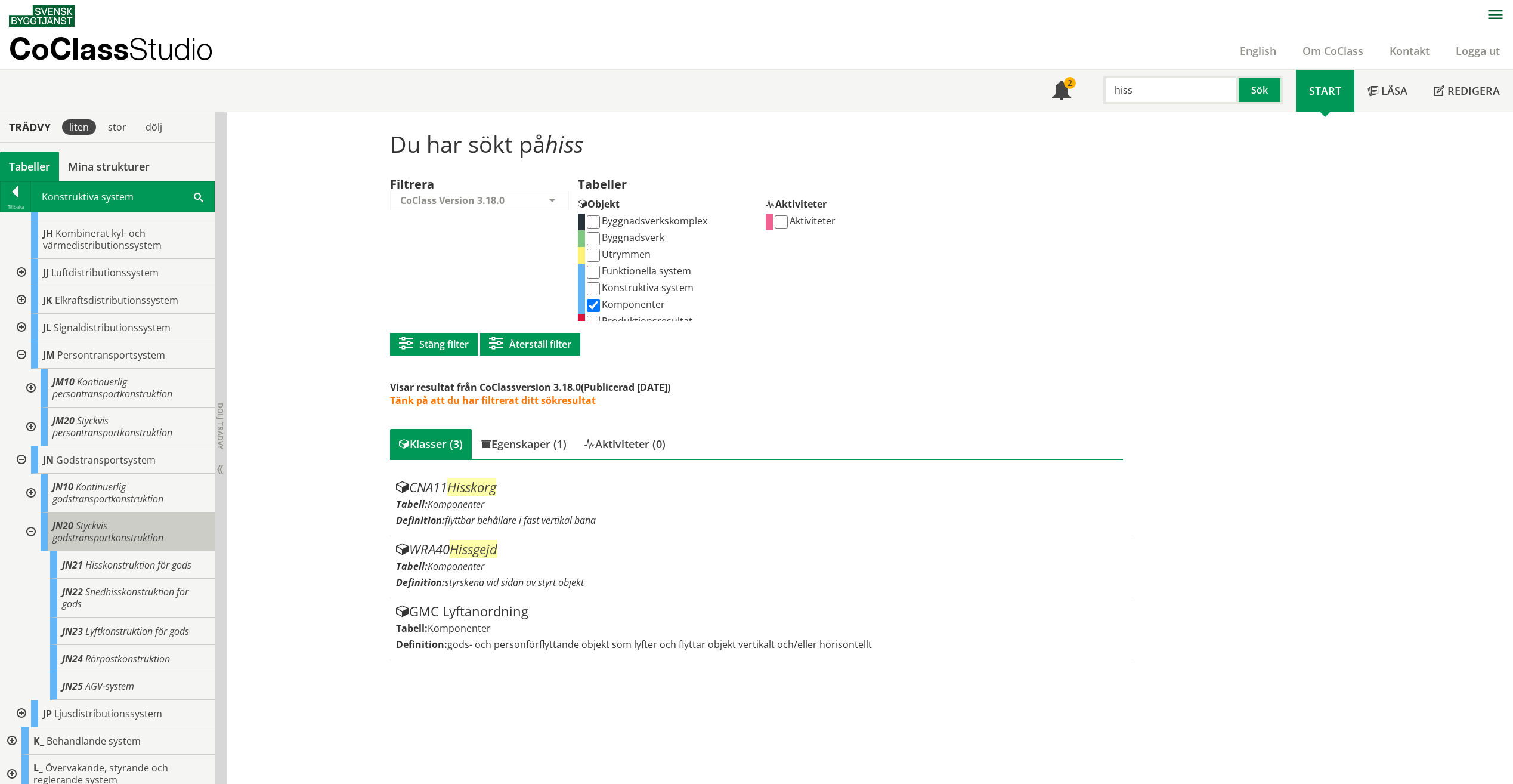
click at [96, 523] on span "Styckvis godstransportkonstruktion" at bounding box center [107, 531] width 111 height 25
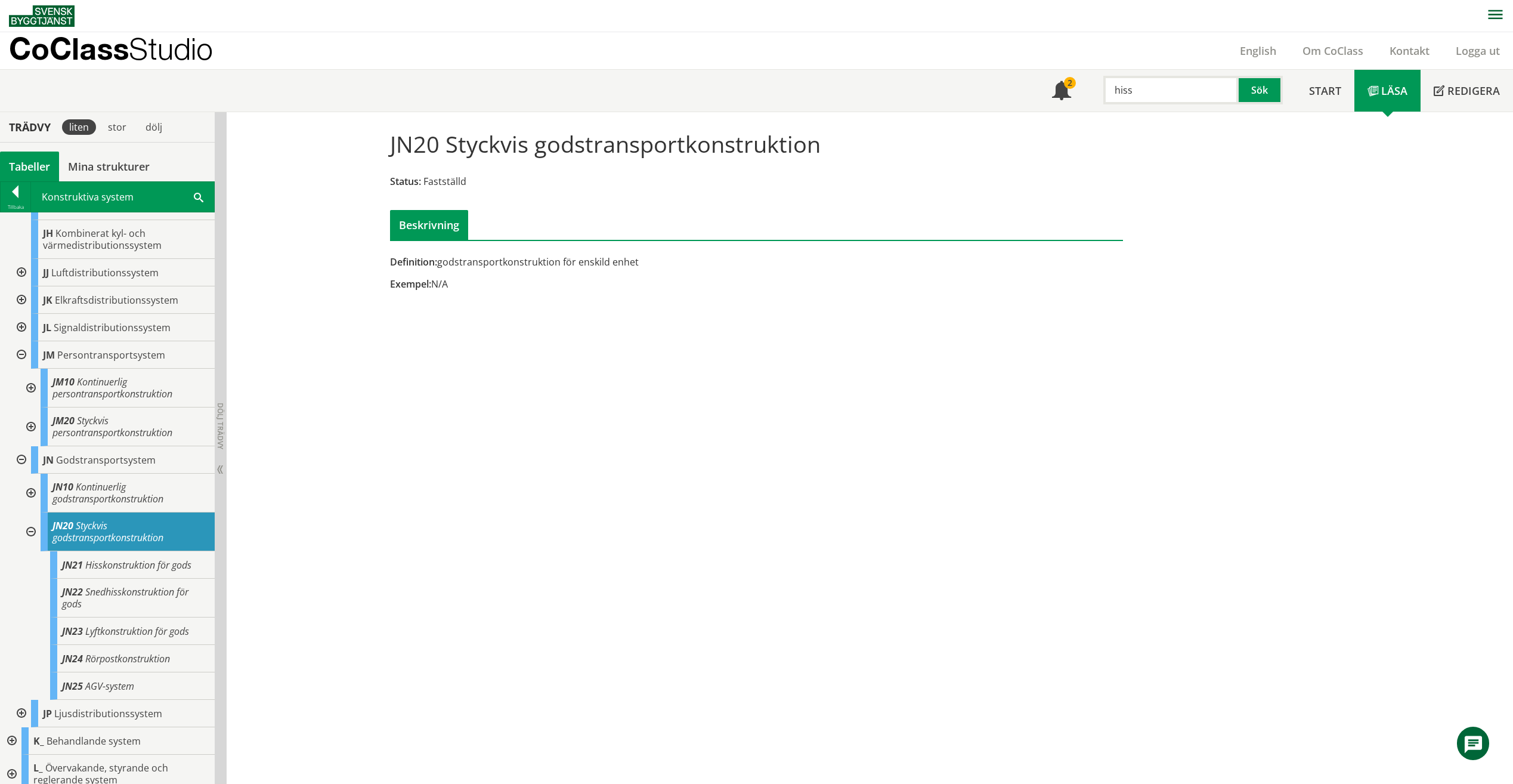
click at [32, 375] on div at bounding box center [30, 388] width 22 height 39
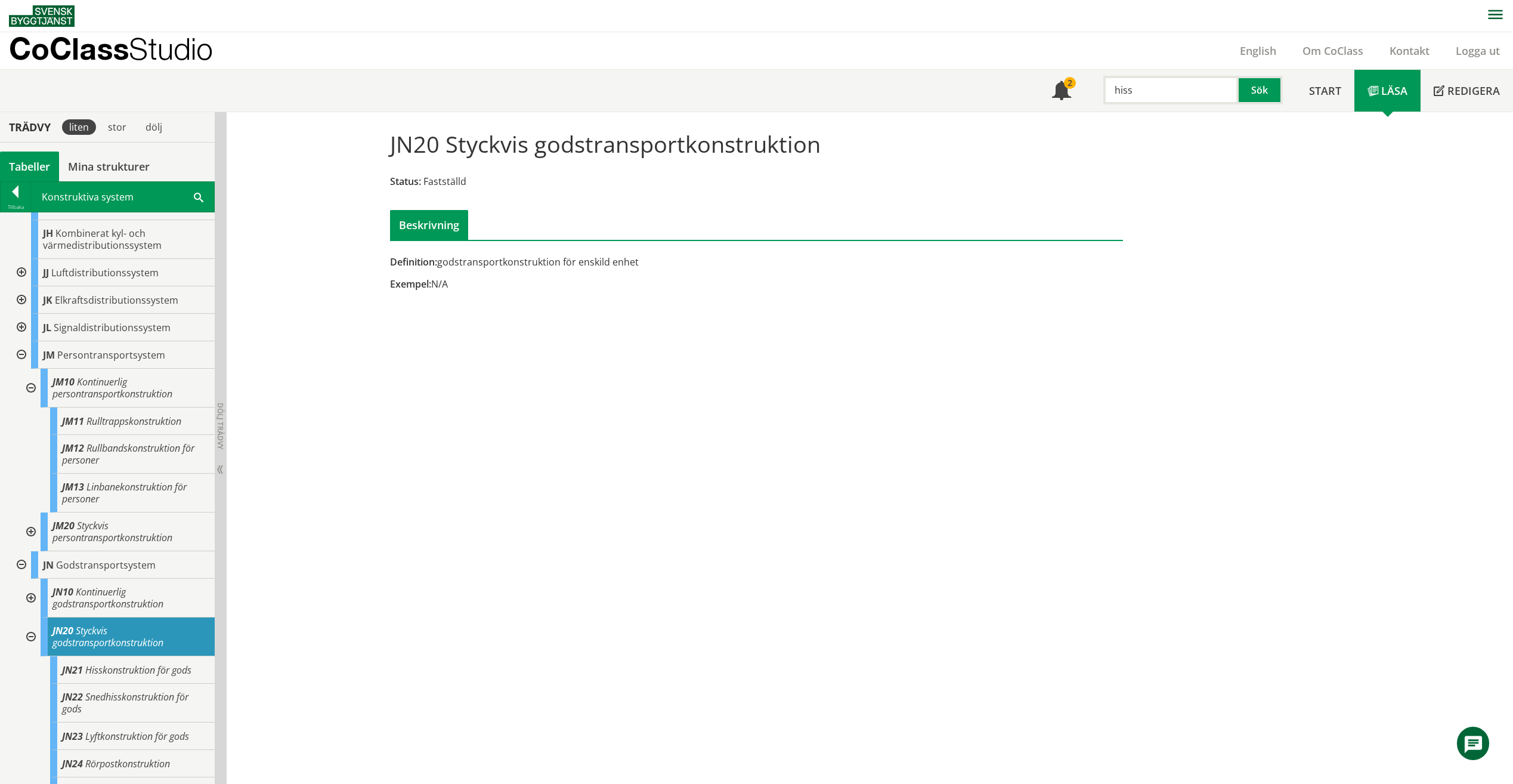
click at [34, 374] on div at bounding box center [30, 388] width 22 height 39
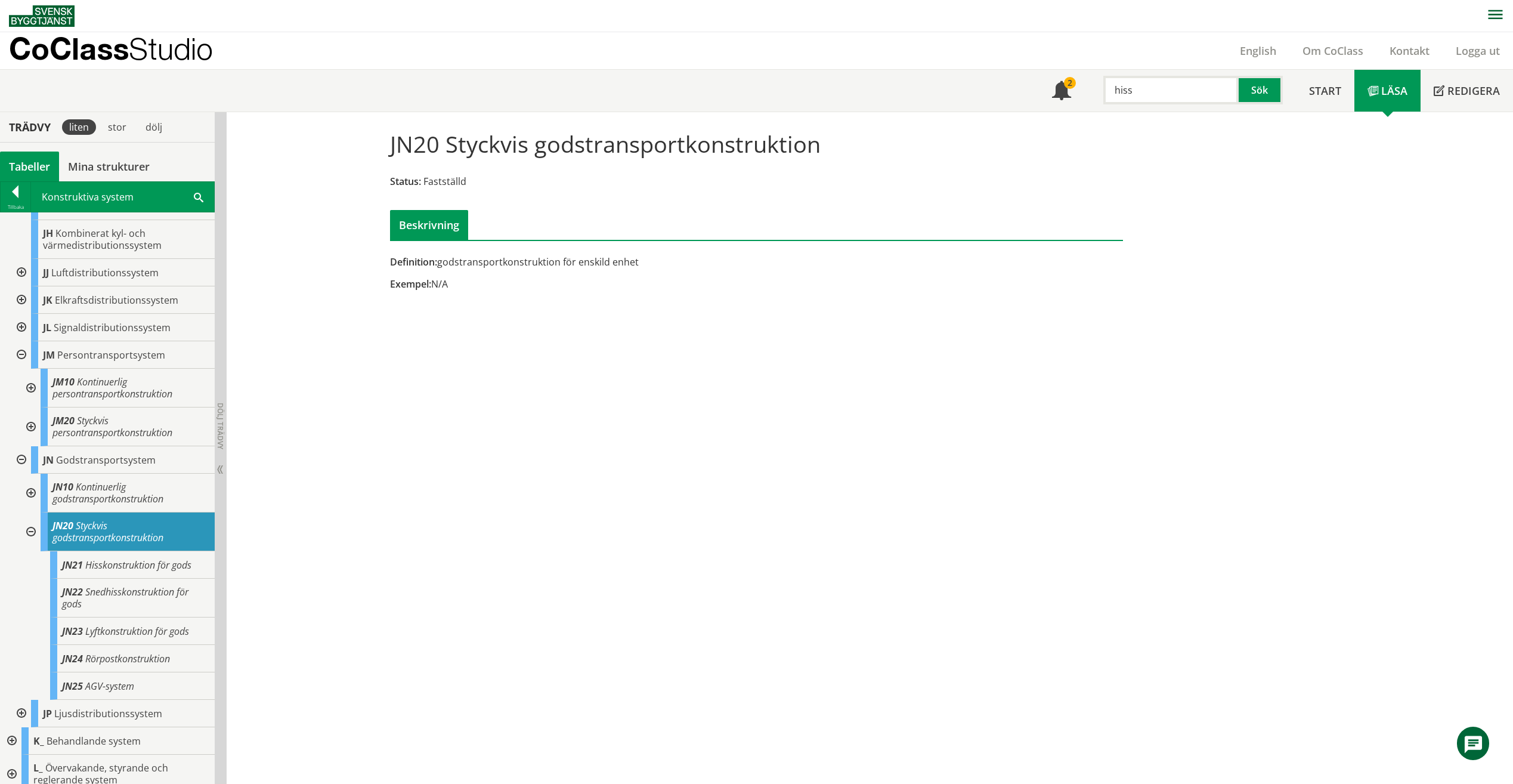
click at [33, 413] on div at bounding box center [30, 427] width 22 height 39
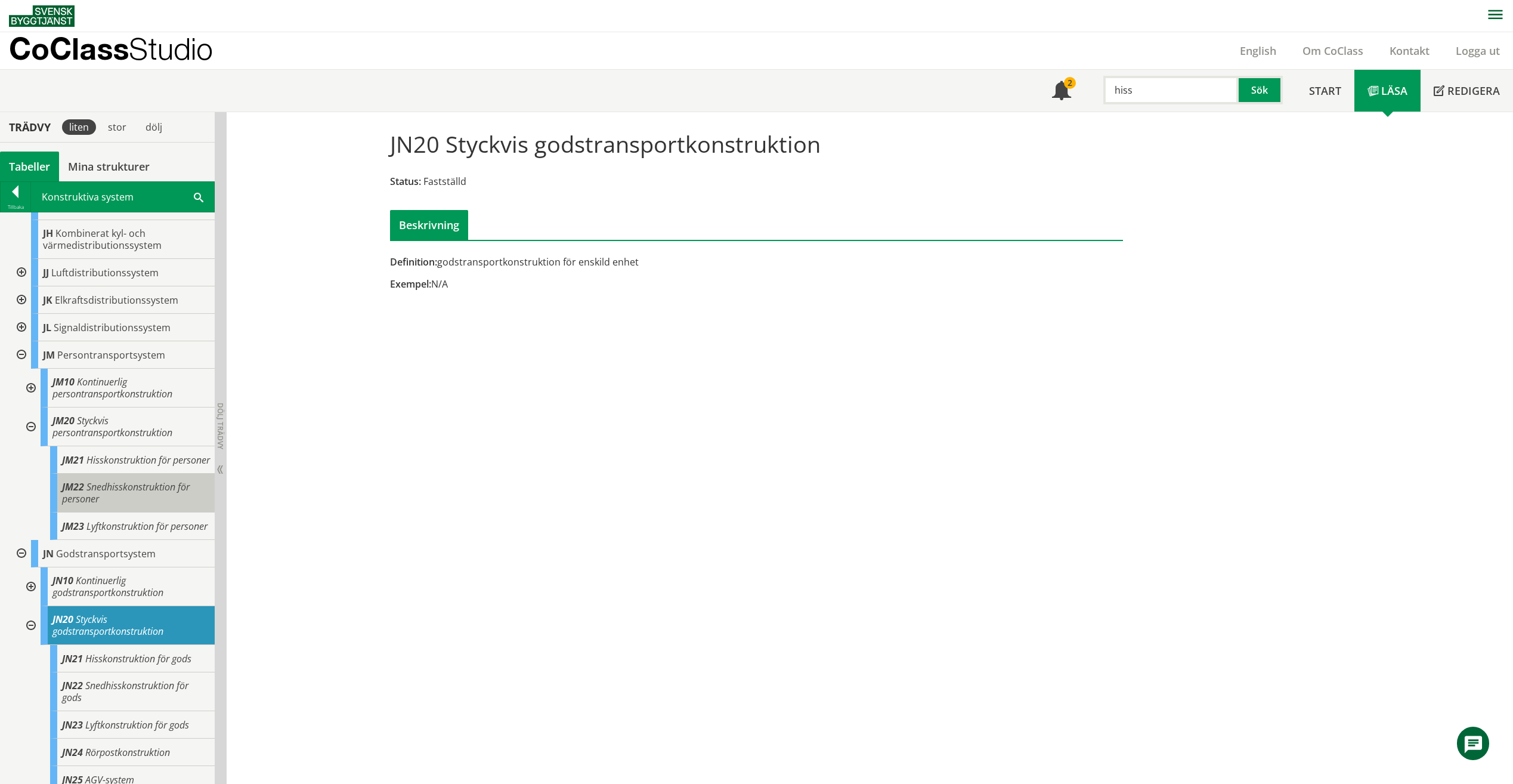
click at [169, 491] on span "Snedhisskonstruktion för personer" at bounding box center [126, 493] width 128 height 25
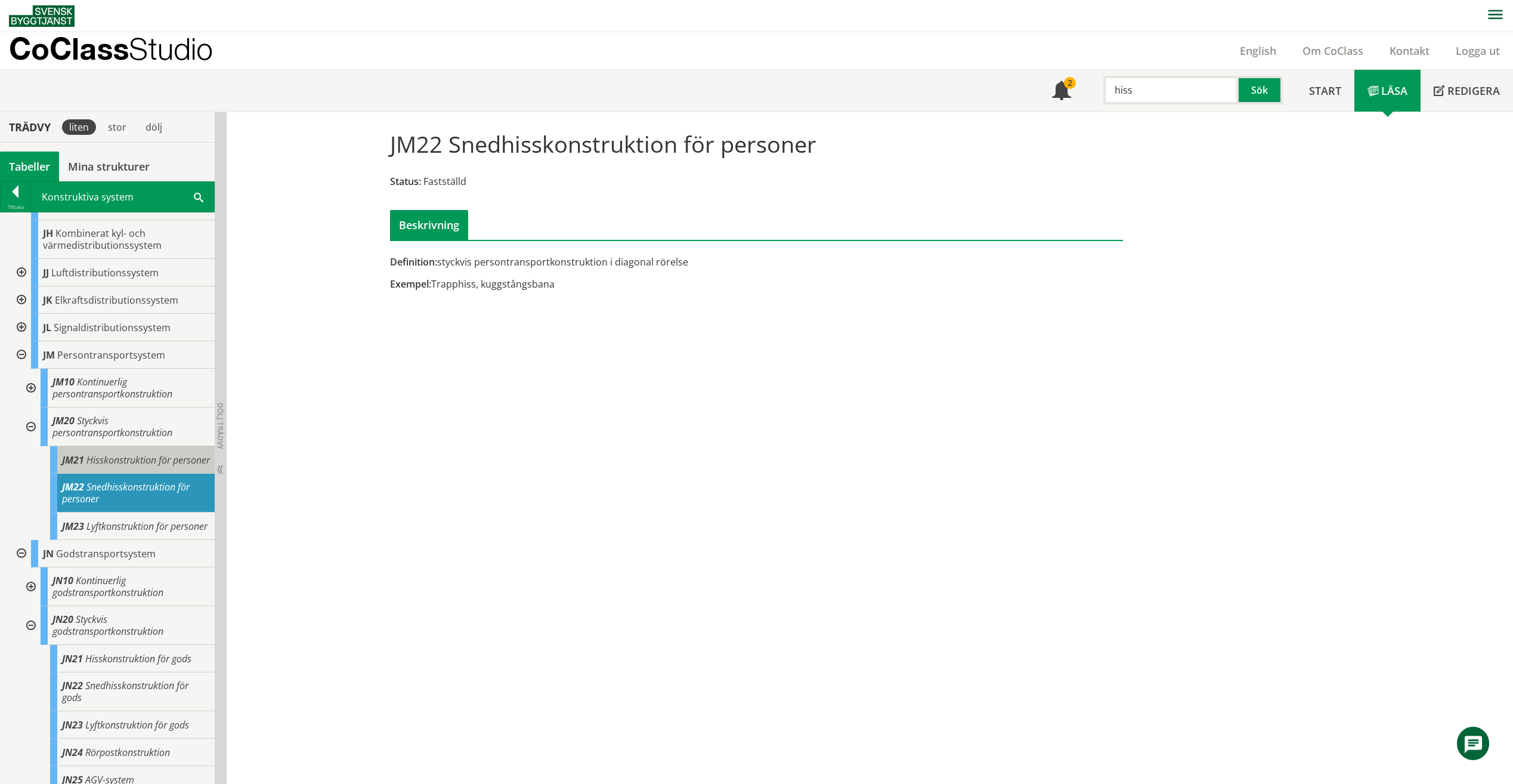
click at [149, 453] on span "Hisskonstruktion för personer" at bounding box center [148, 459] width 124 height 13
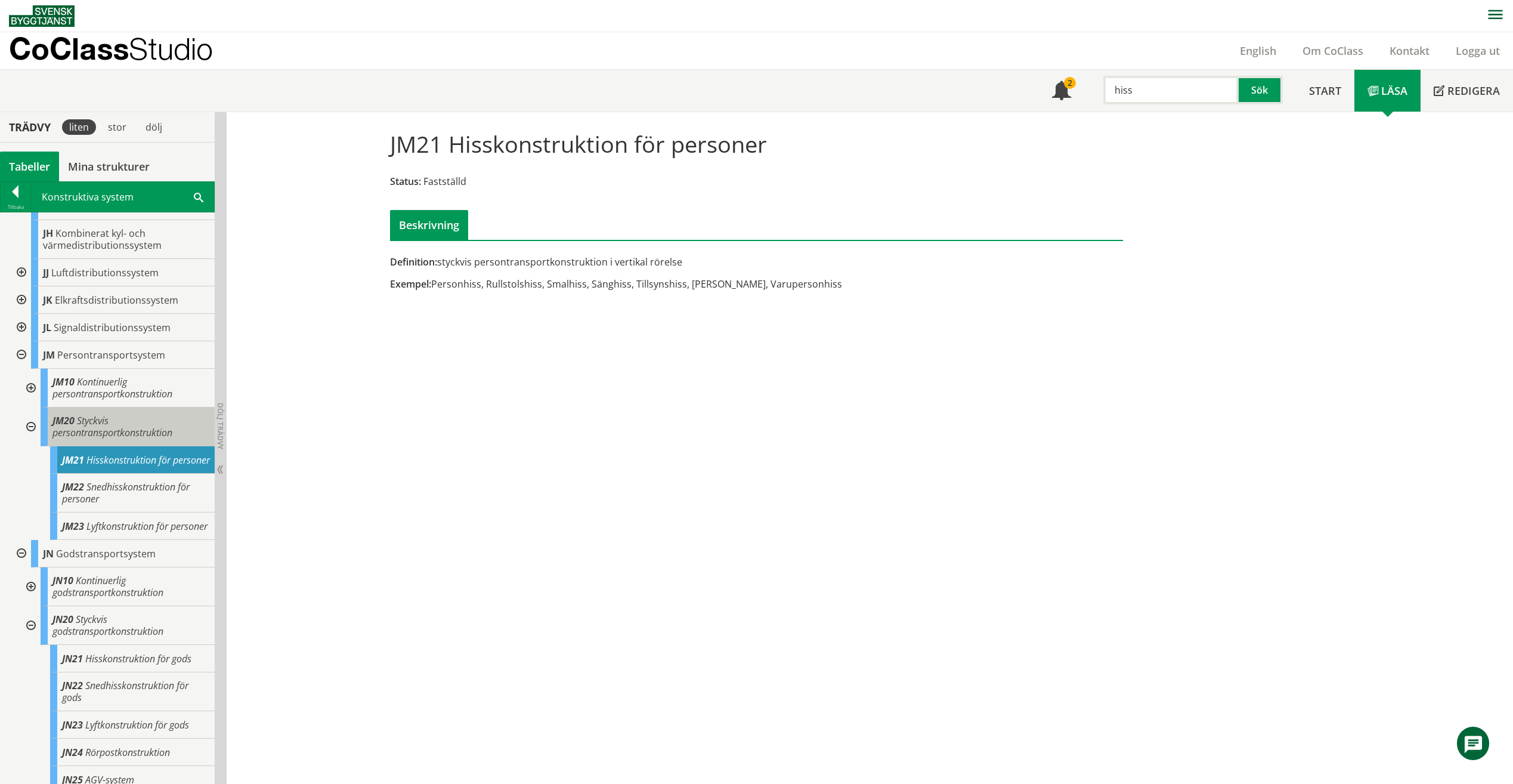
click at [153, 408] on div "JM20 Styckvis persontransportkonstruktion" at bounding box center [128, 427] width 174 height 39
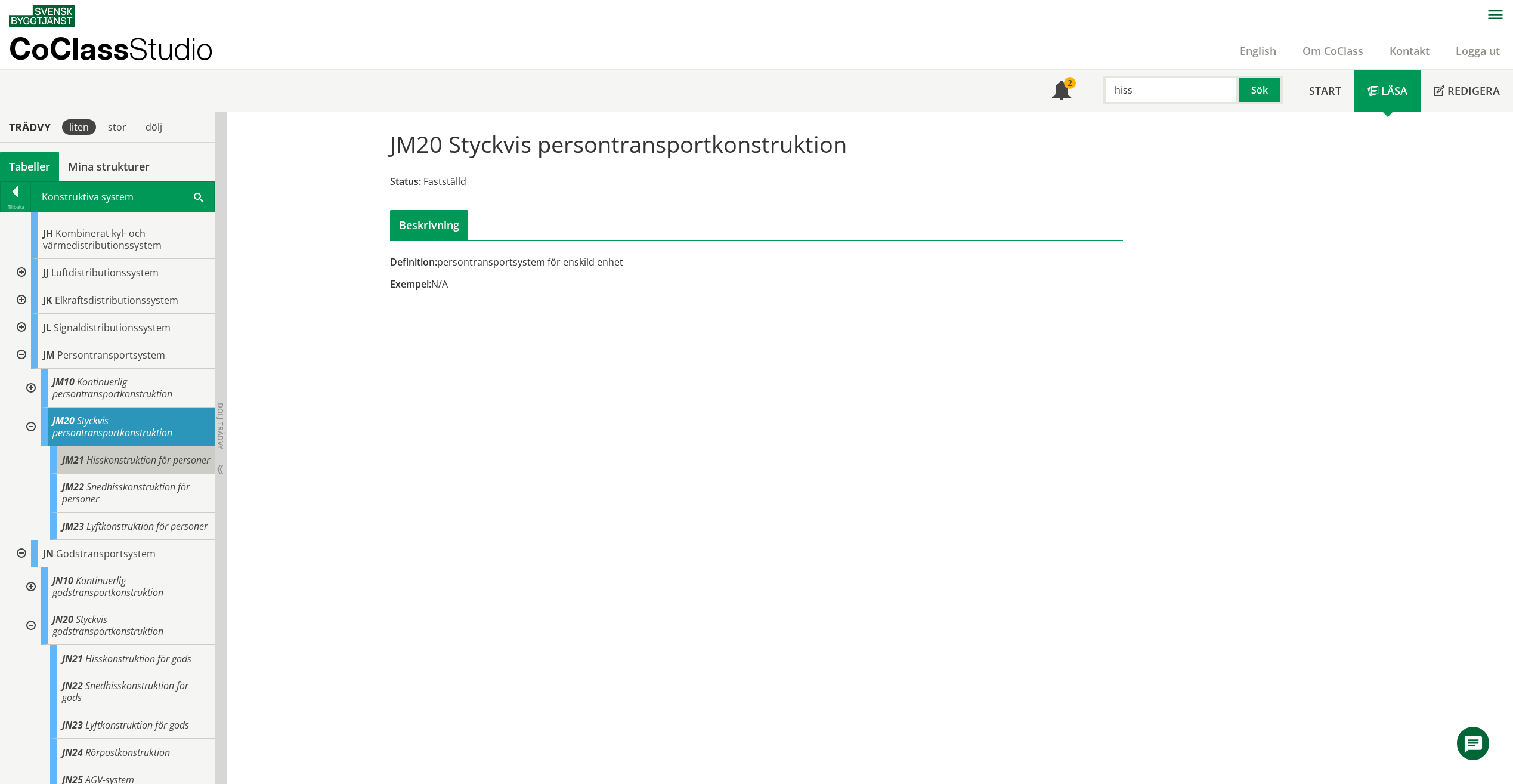
click at [158, 453] on span "Hisskonstruktion för personer" at bounding box center [148, 459] width 124 height 13
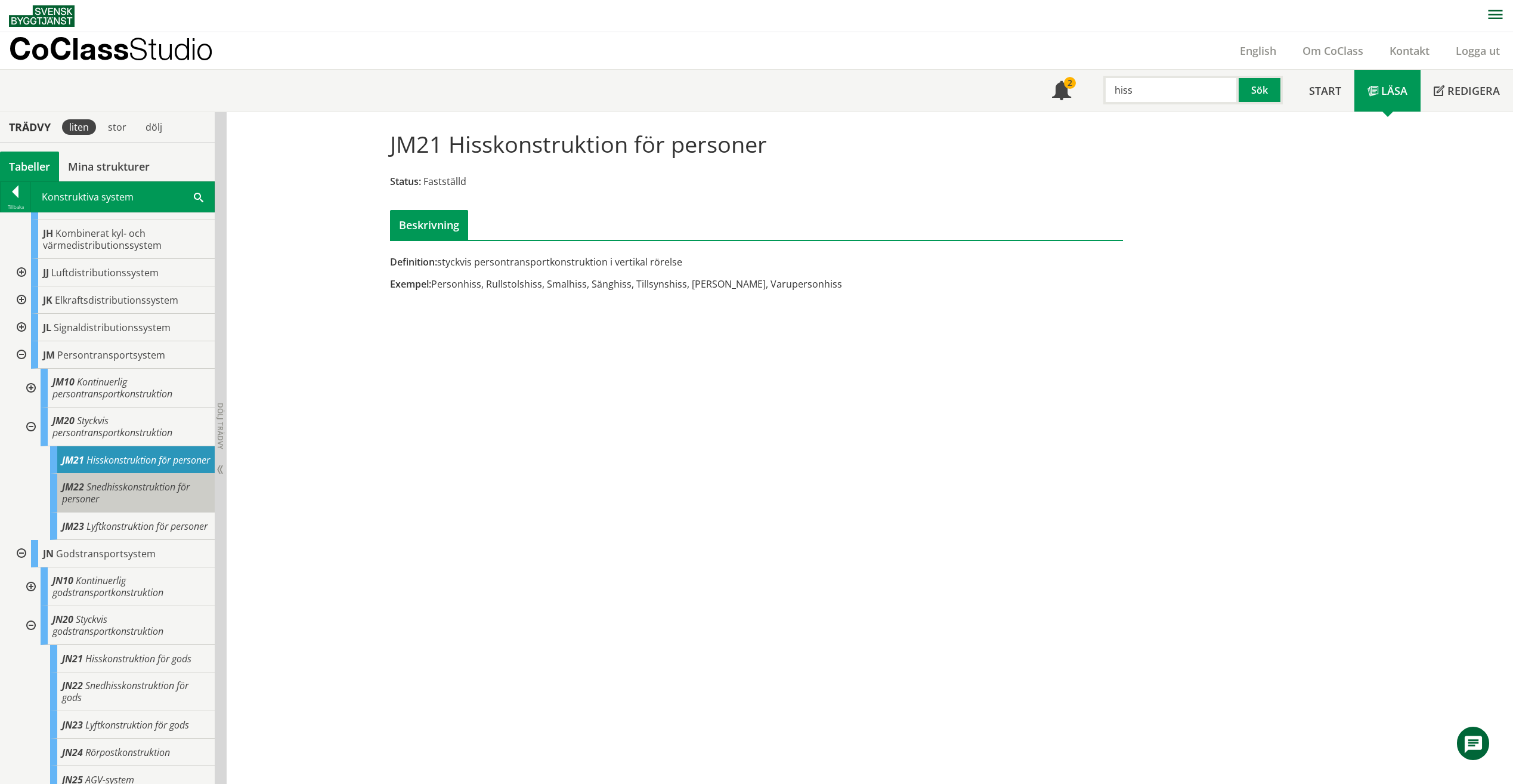
click at [164, 480] on div "JM22 Snedhisskonstruktion för personer" at bounding box center [132, 493] width 164 height 39
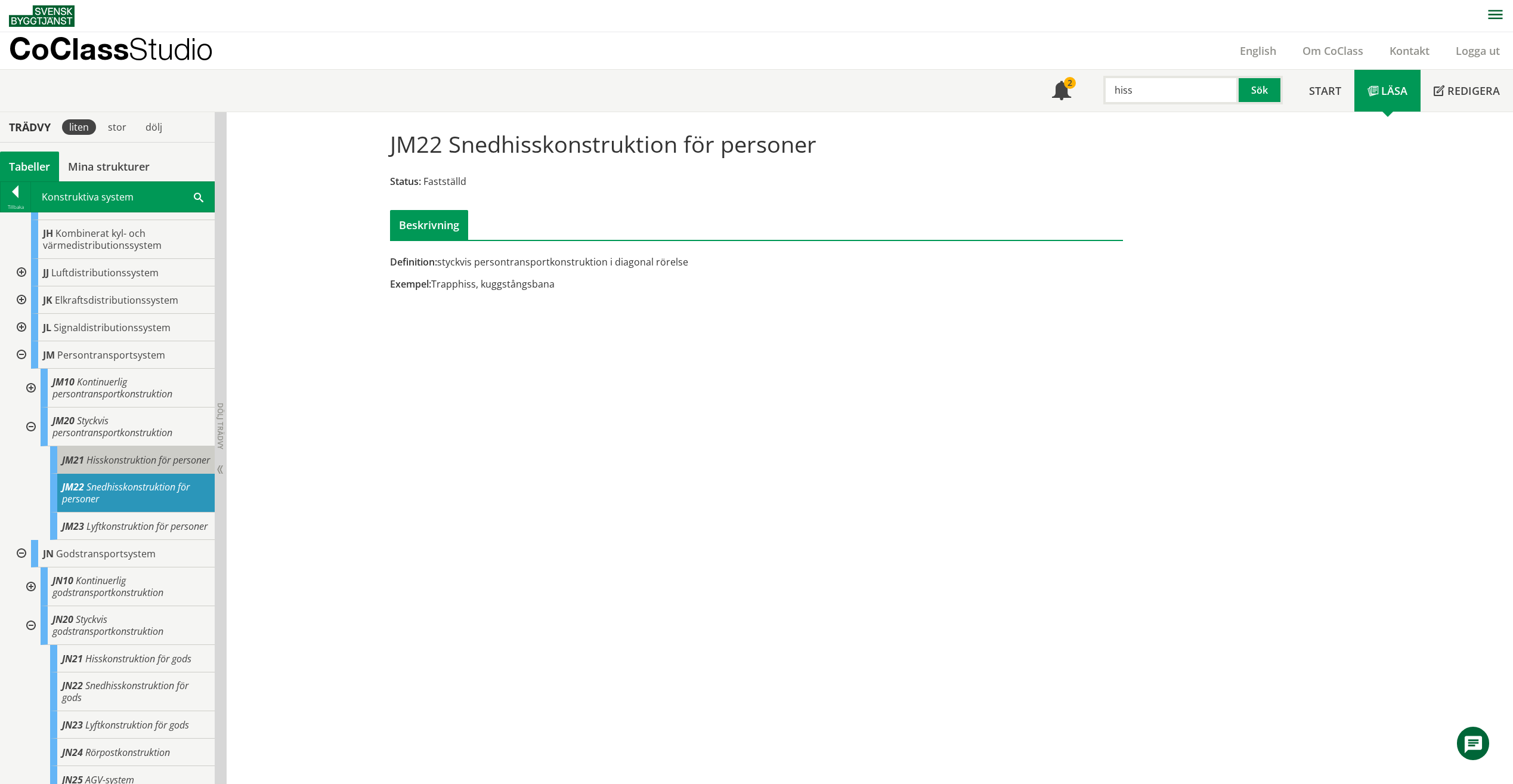
click at [141, 458] on div "JM21 Hisskonstruktion för personer" at bounding box center [132, 460] width 164 height 27
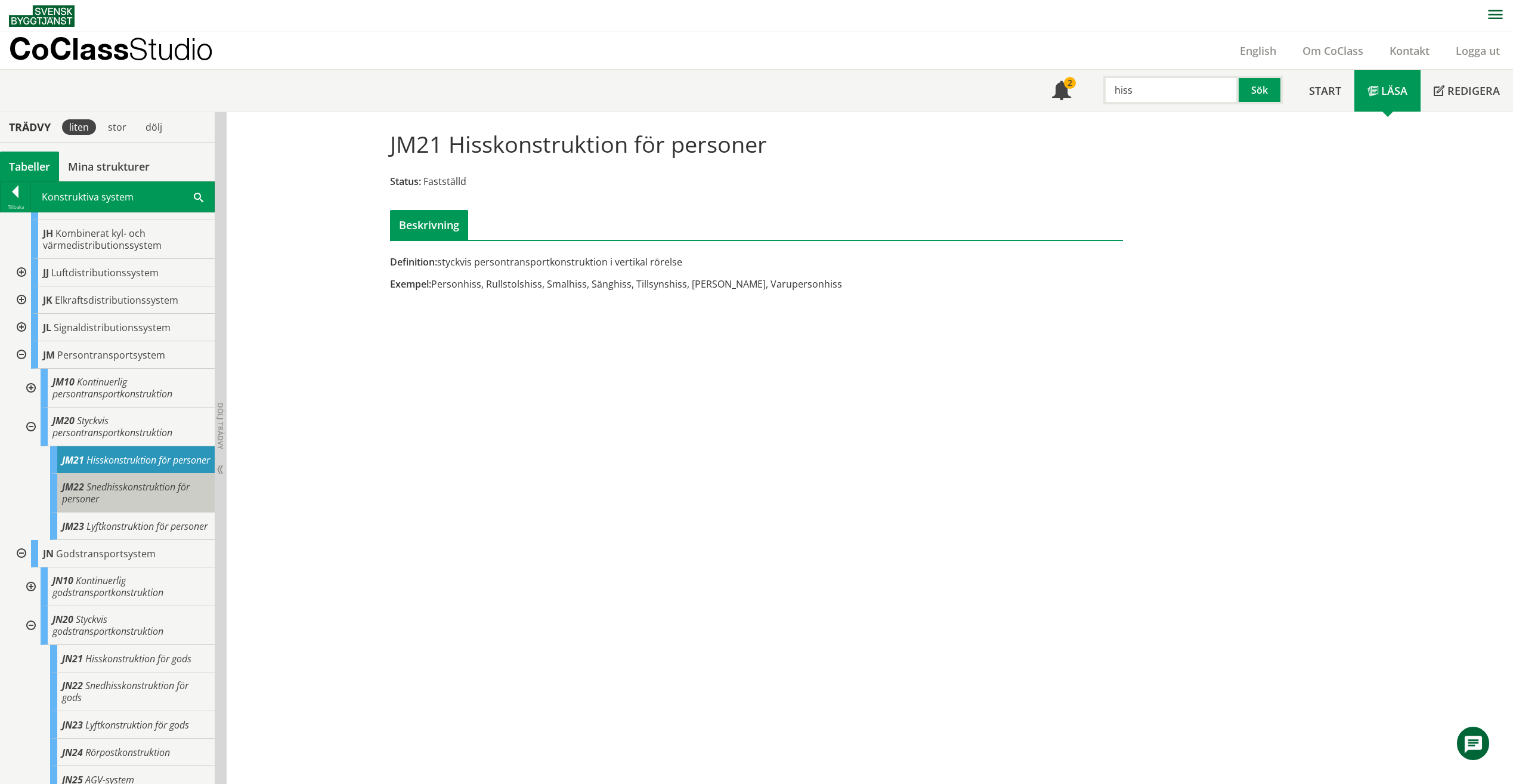
click at [154, 501] on div "JM22 Snedhisskonstruktion för personer" at bounding box center [132, 493] width 164 height 39
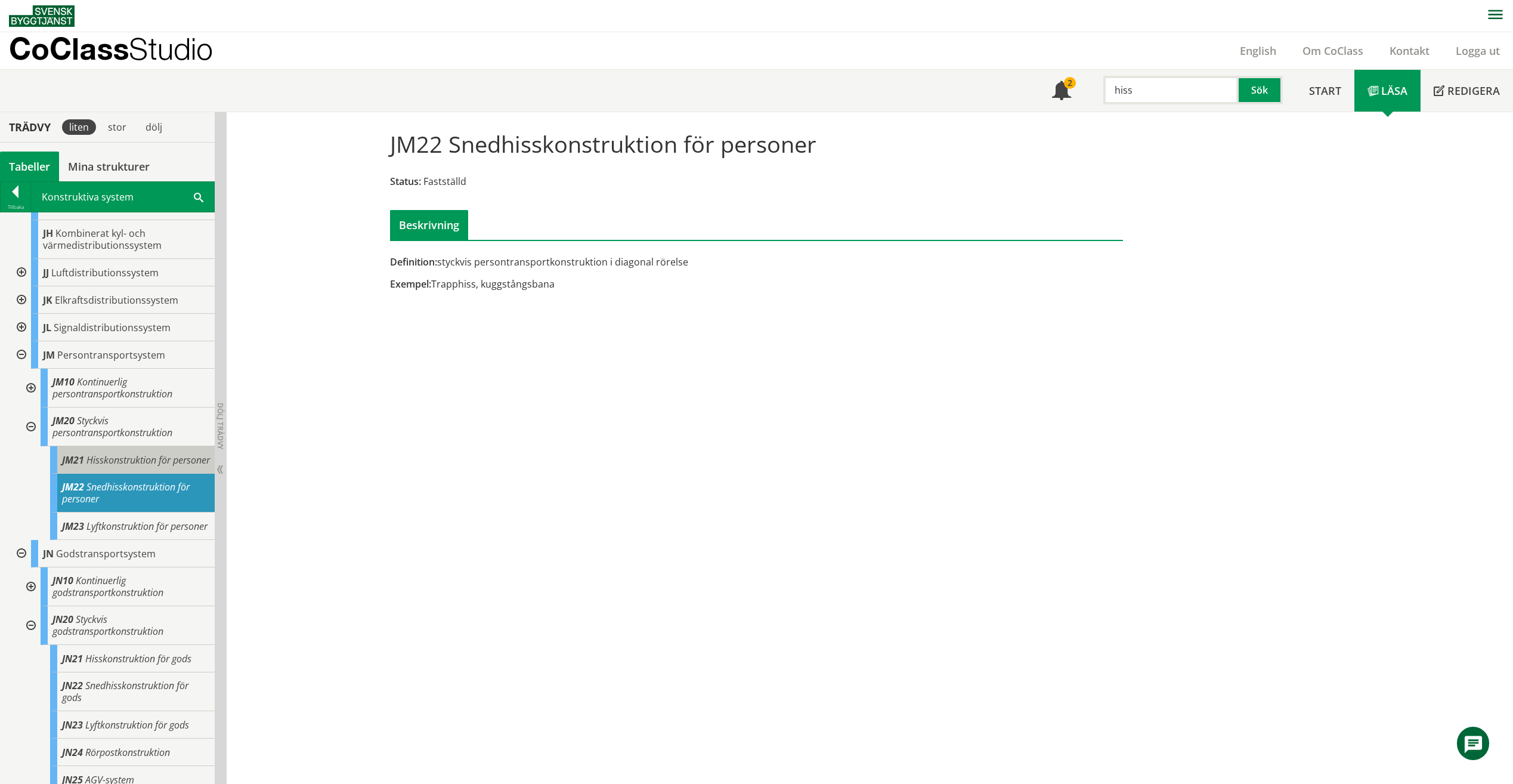
click at [156, 468] on div "JM21 Hisskonstruktion för personer" at bounding box center [132, 460] width 164 height 27
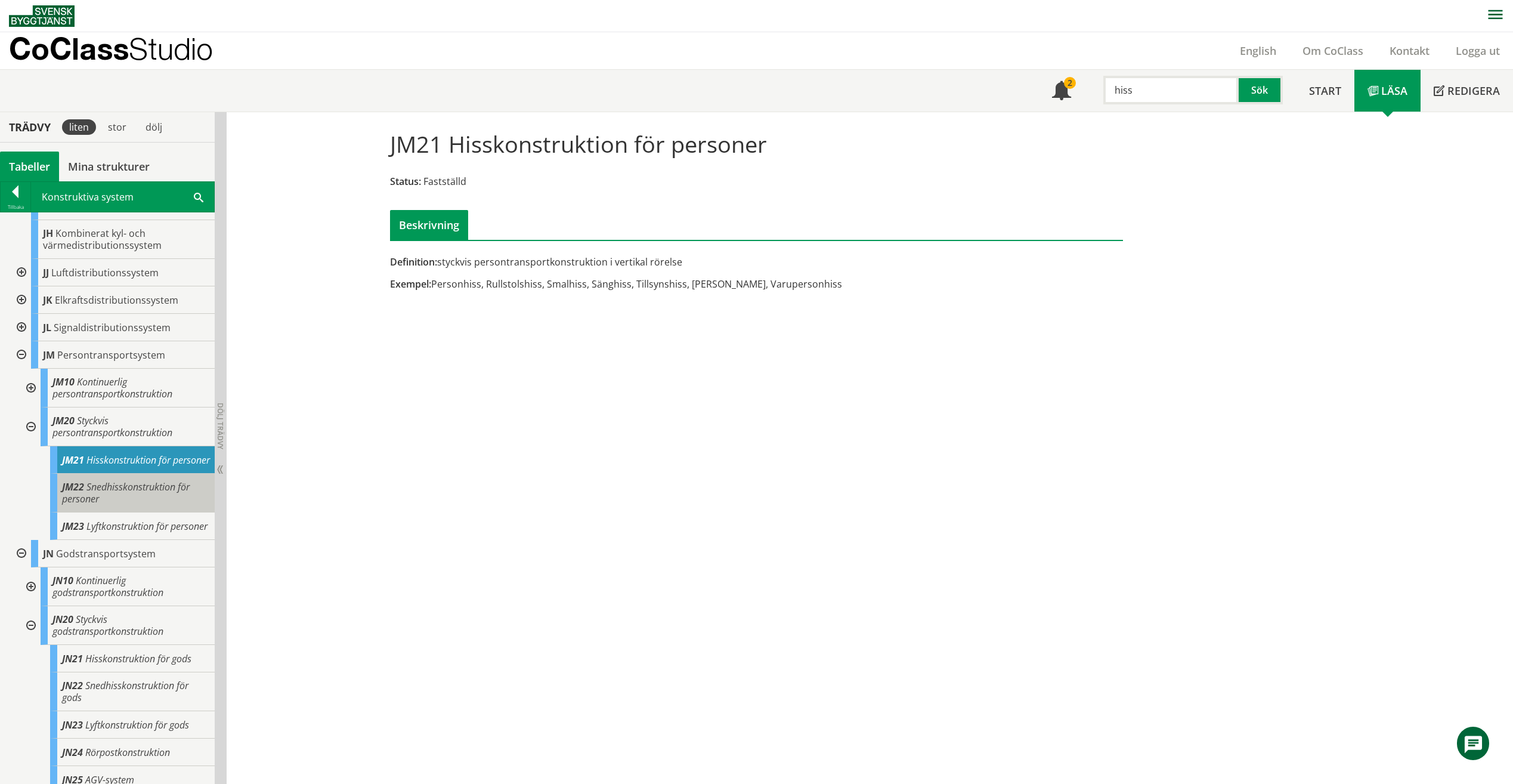
click at [156, 481] on span "Snedhisskonstruktion för personer" at bounding box center [126, 493] width 128 height 25
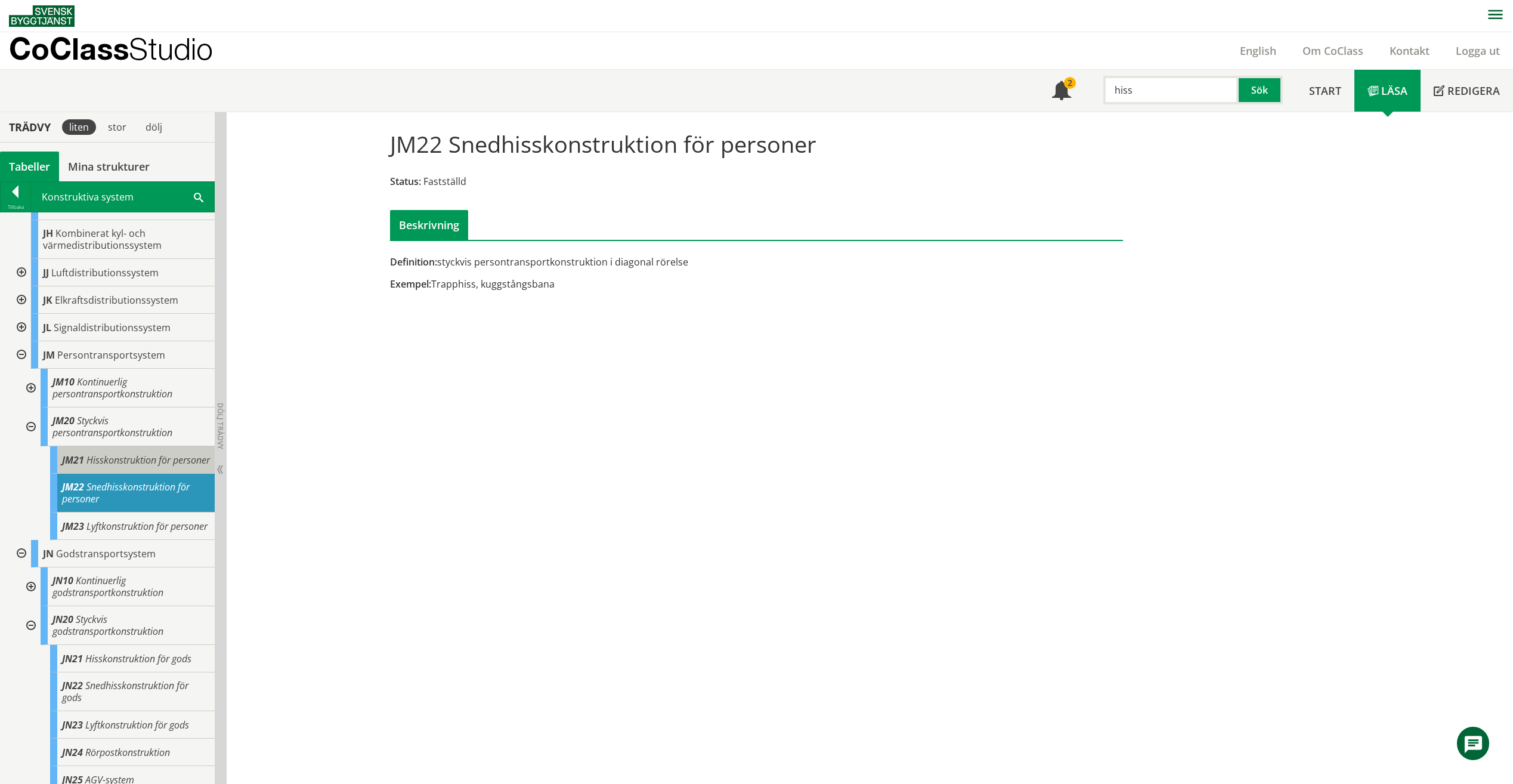
click at [154, 448] on body "AMA AMA Beskrivningsverktyg AMA Funktion BSAB Bygginfo Byggjura Byggkatalogen B…" at bounding box center [756, 392] width 1513 height 784
click at [151, 453] on span "Hisskonstruktion för personer" at bounding box center [148, 459] width 124 height 13
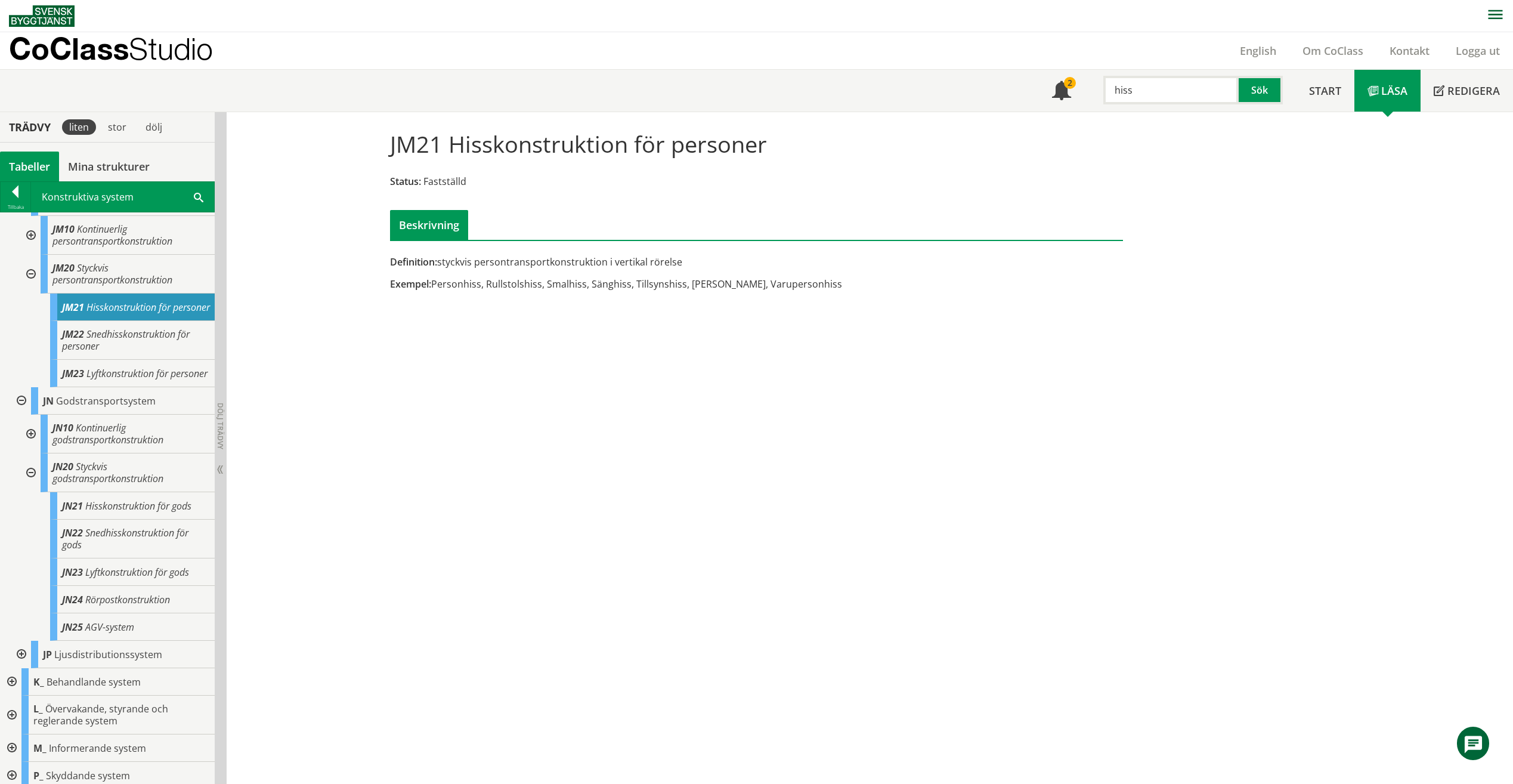
scroll to position [516, 0]
drag, startPoint x: 1156, startPoint y: 99, endPoint x: 1073, endPoint y: 91, distance: 83.4
click at [1073, 91] on div "Meny 2 hiss Sök" at bounding box center [1167, 90] width 257 height 41
type input "g"
type input "G"
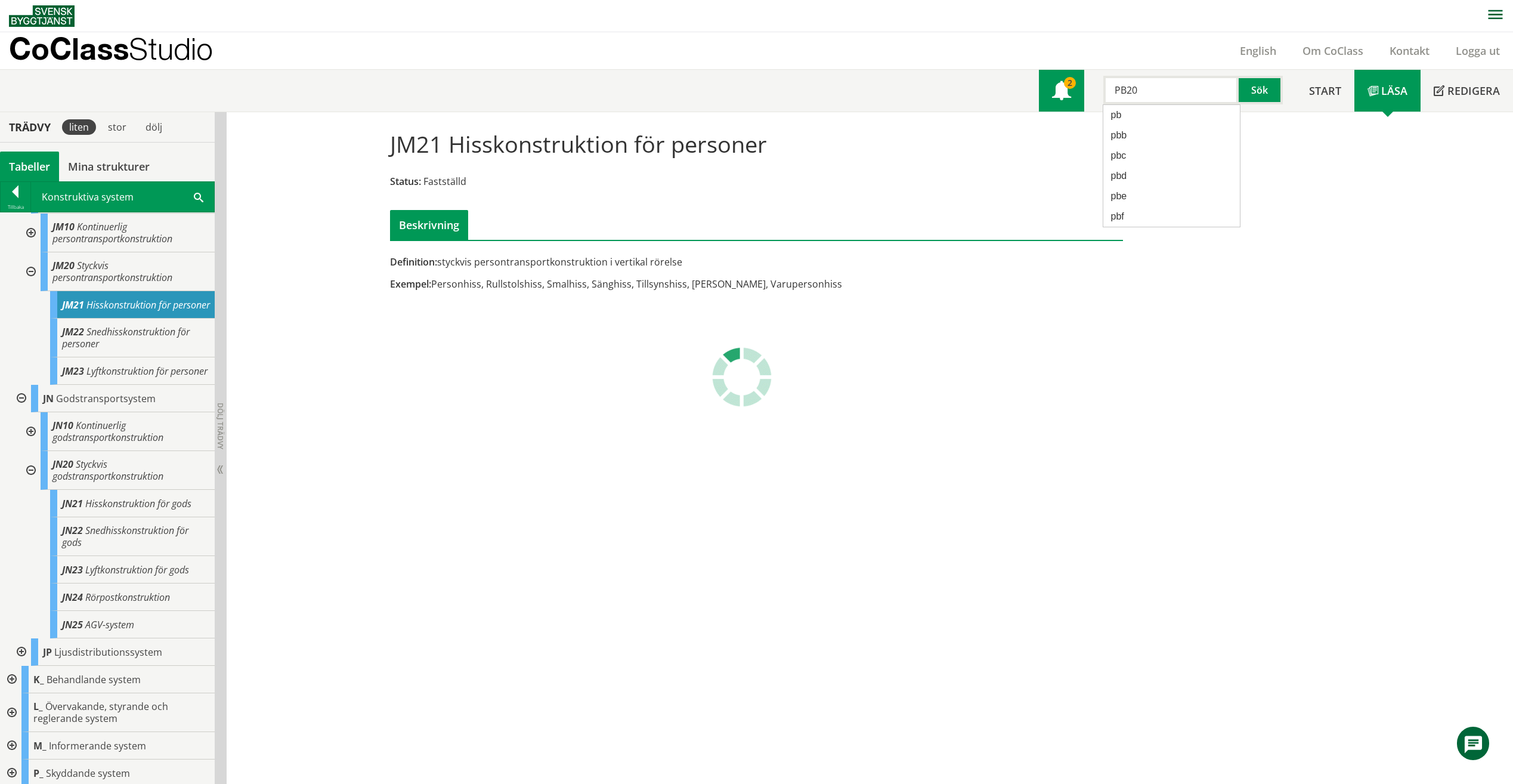
type input "PB20"
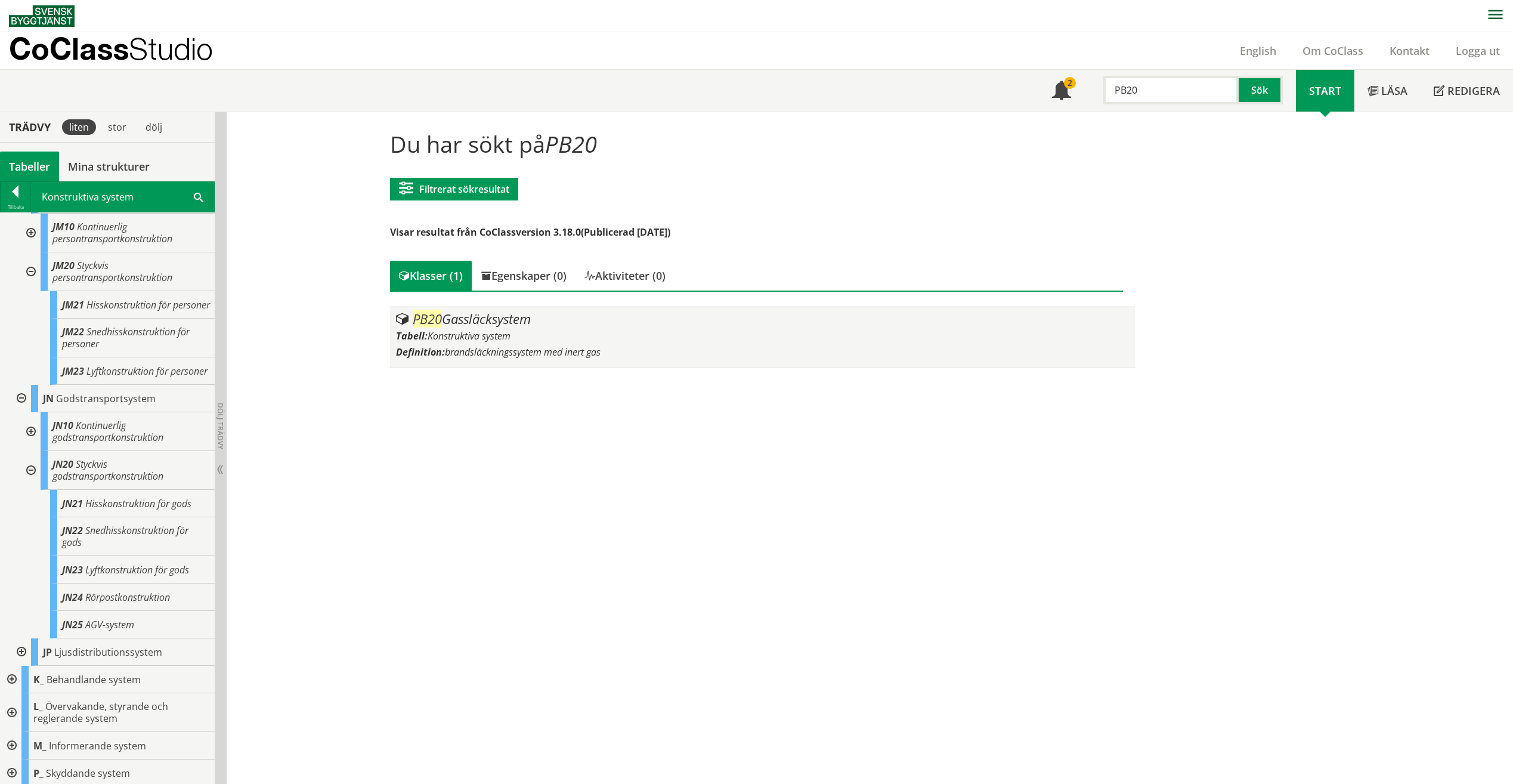
click at [486, 347] on span "brandsläckningssystem med inert gas" at bounding box center [522, 351] width 156 height 13
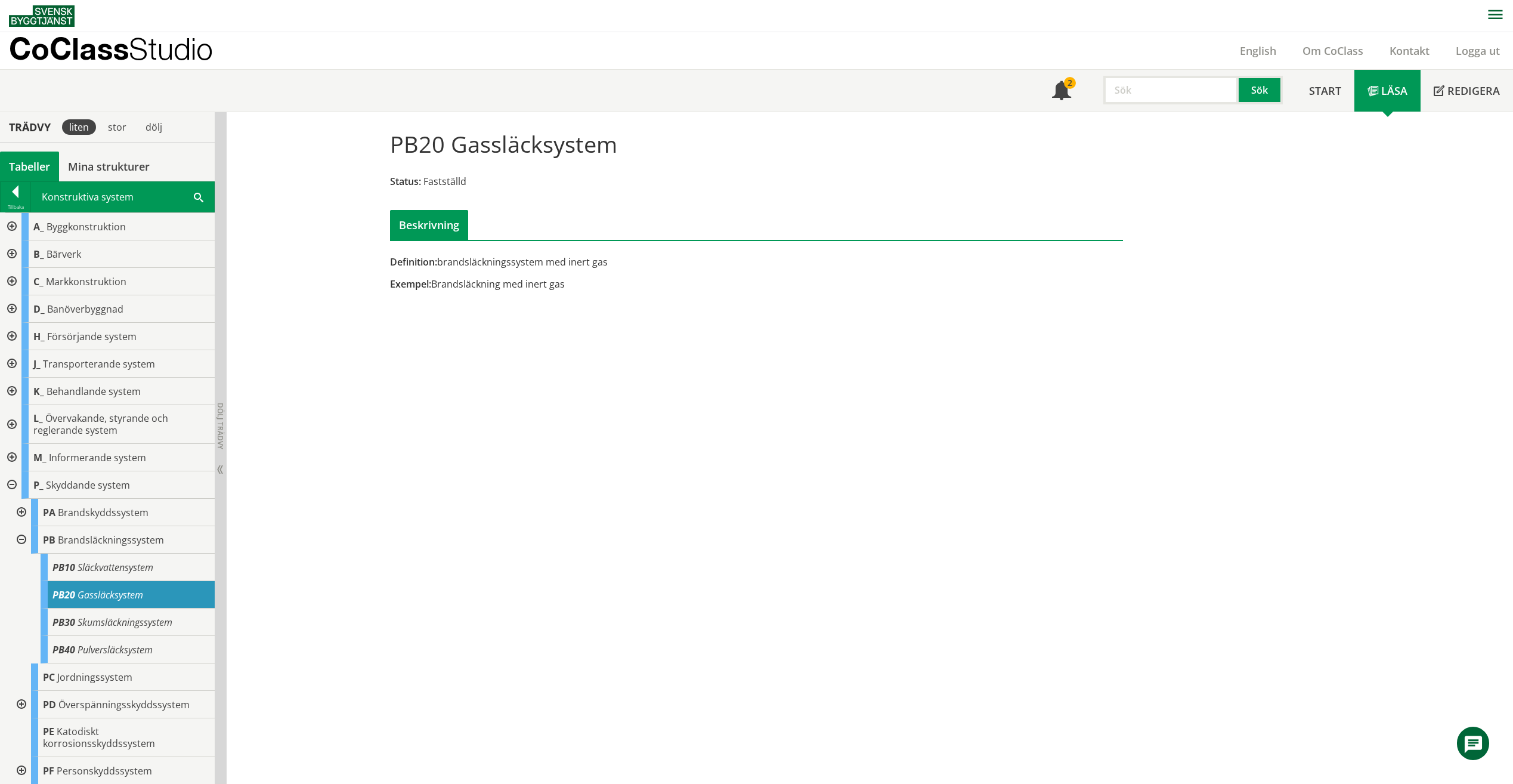
drag, startPoint x: 484, startPoint y: 286, endPoint x: 550, endPoint y: 278, distance: 66.5
click at [550, 278] on div "Exempel: Brandsläckning med inert gas" at bounding box center [631, 283] width 482 height 13
click at [118, 537] on span "Brandsläckningssystem" at bounding box center [111, 539] width 106 height 13
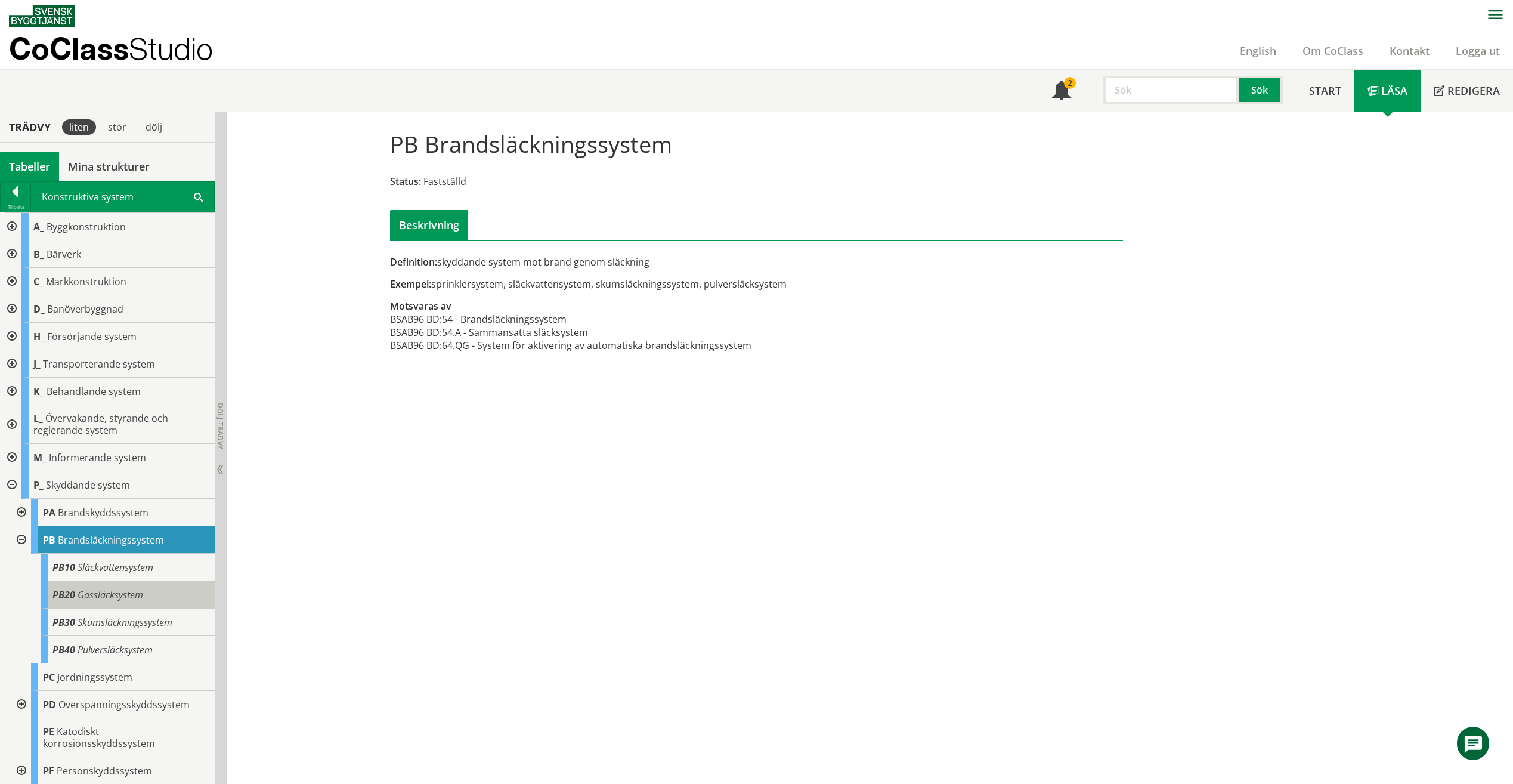
click at [124, 593] on span "Gassläcksystem" at bounding box center [110, 594] width 66 height 13
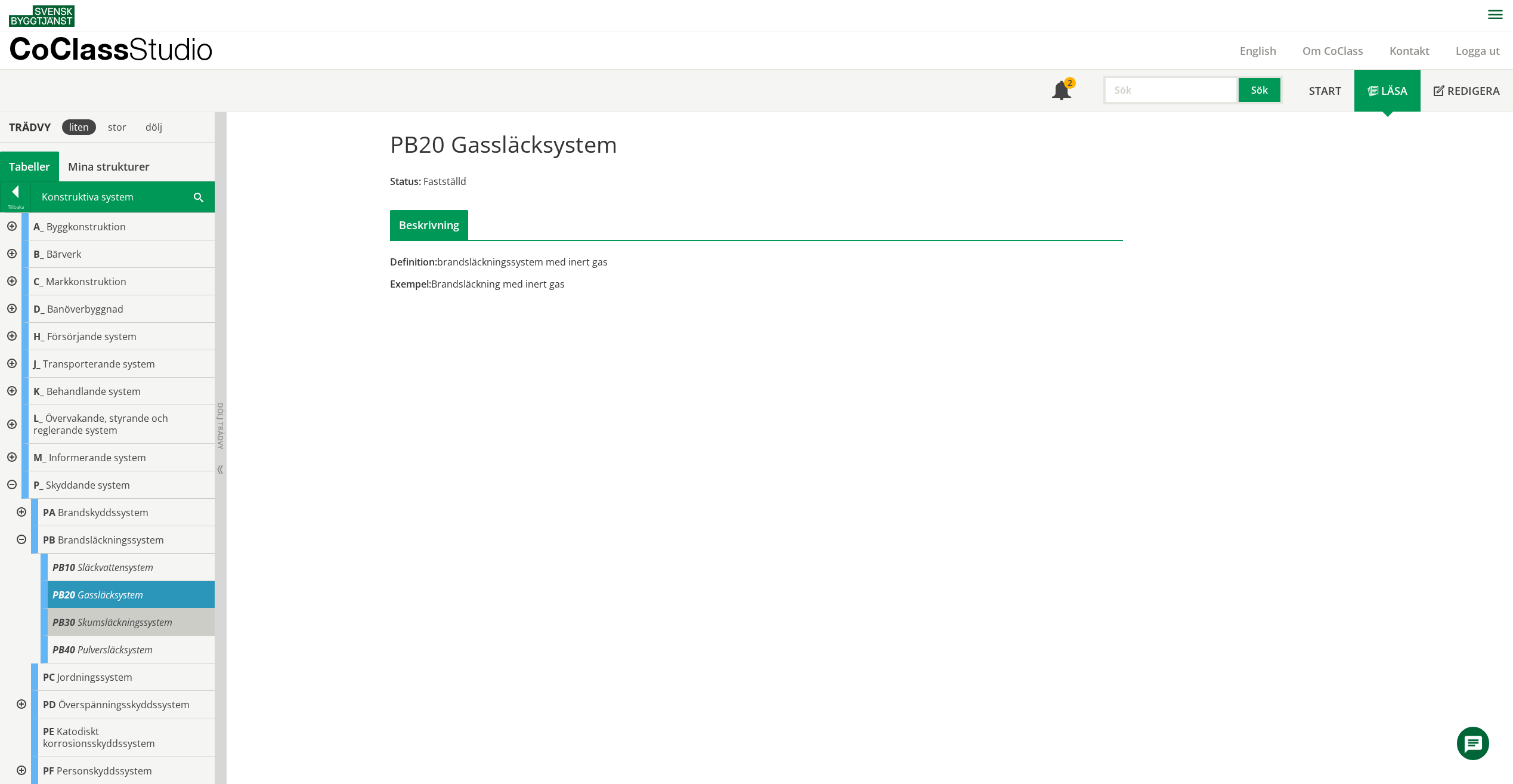
click at [140, 626] on span "Skumsläckningssystem" at bounding box center [125, 622] width 95 height 13
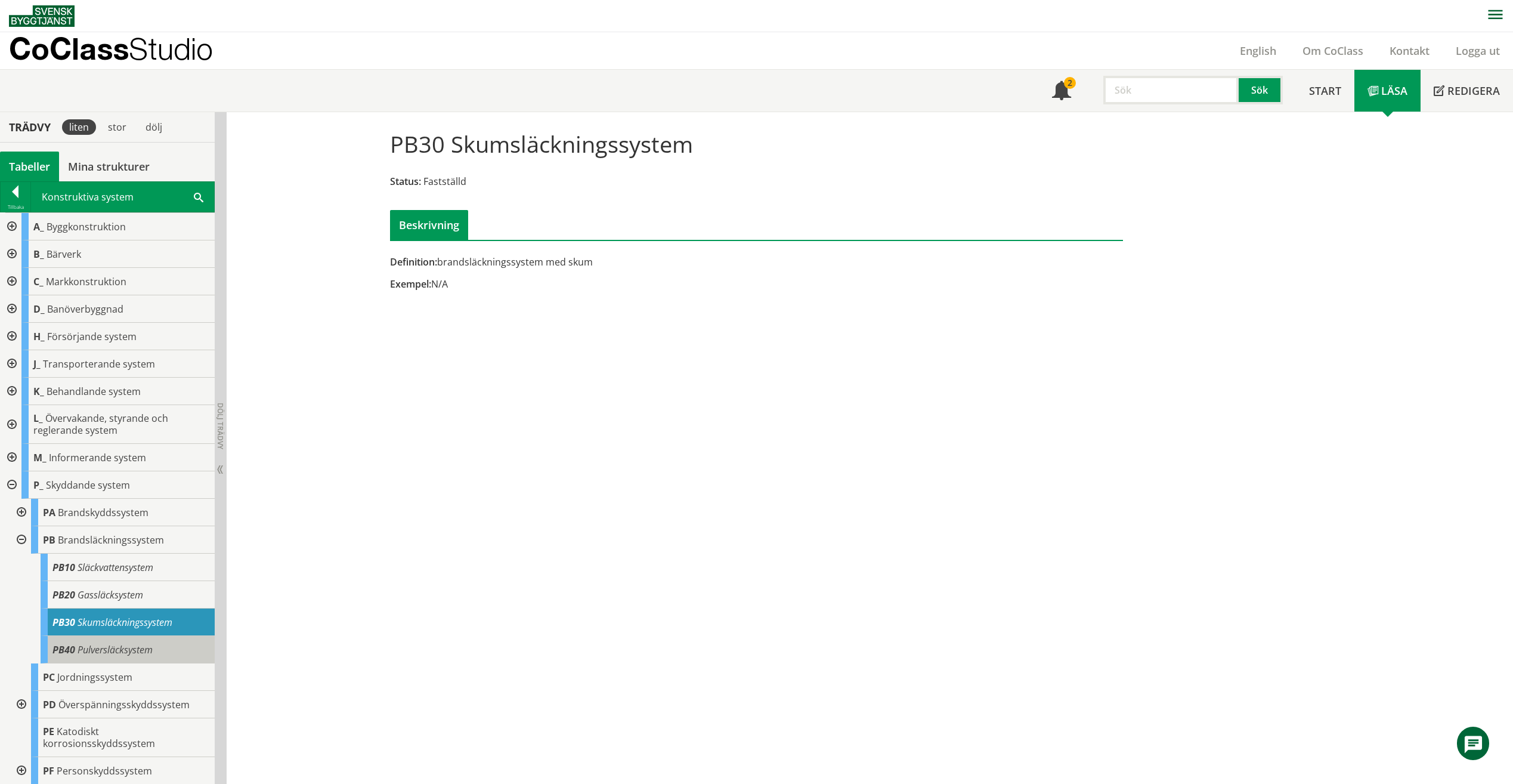
click at [143, 638] on div "PB40 Pulversläcksystem" at bounding box center [128, 649] width 174 height 27
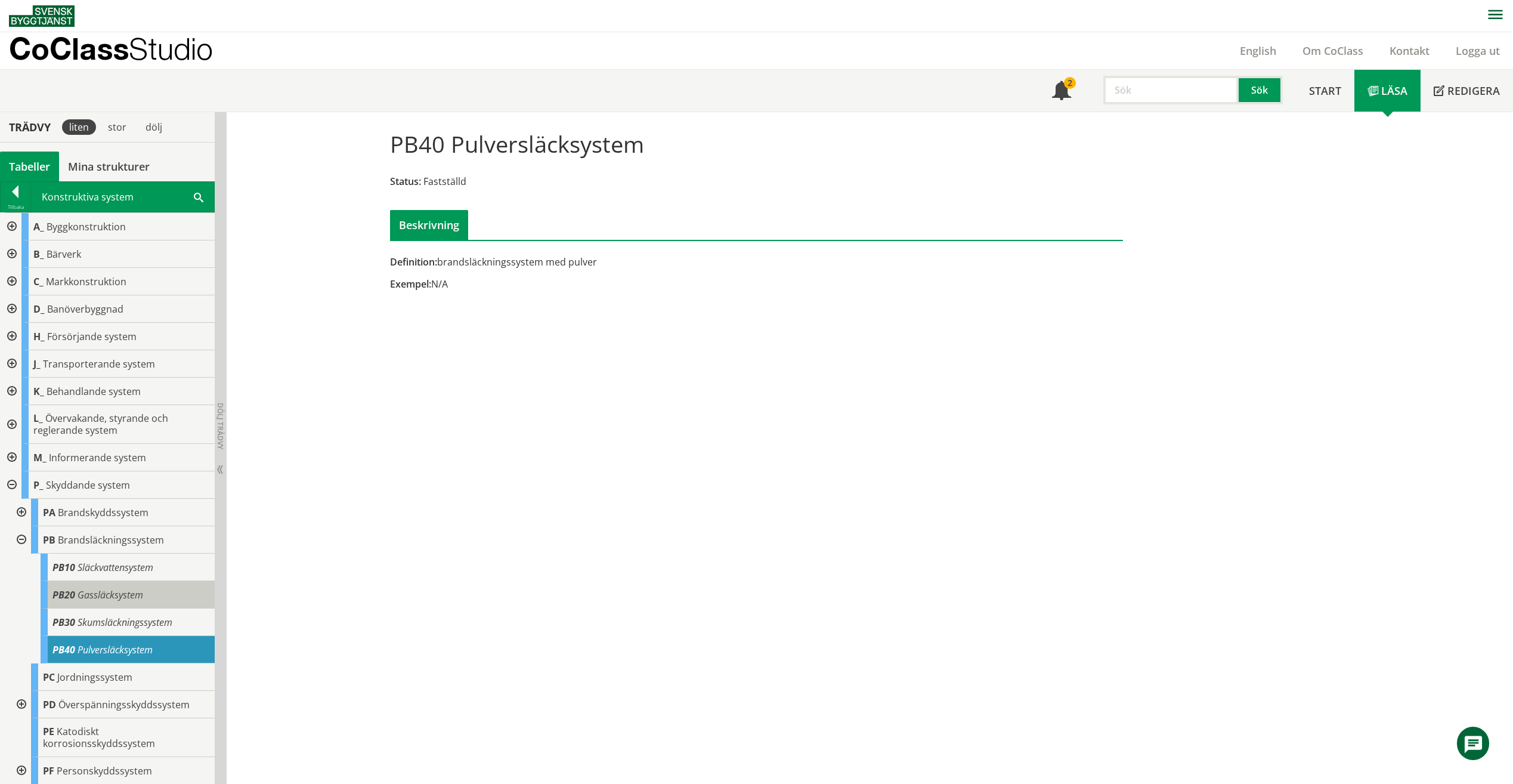
click at [142, 607] on div "PB20 Gassläcksystem" at bounding box center [128, 594] width 174 height 27
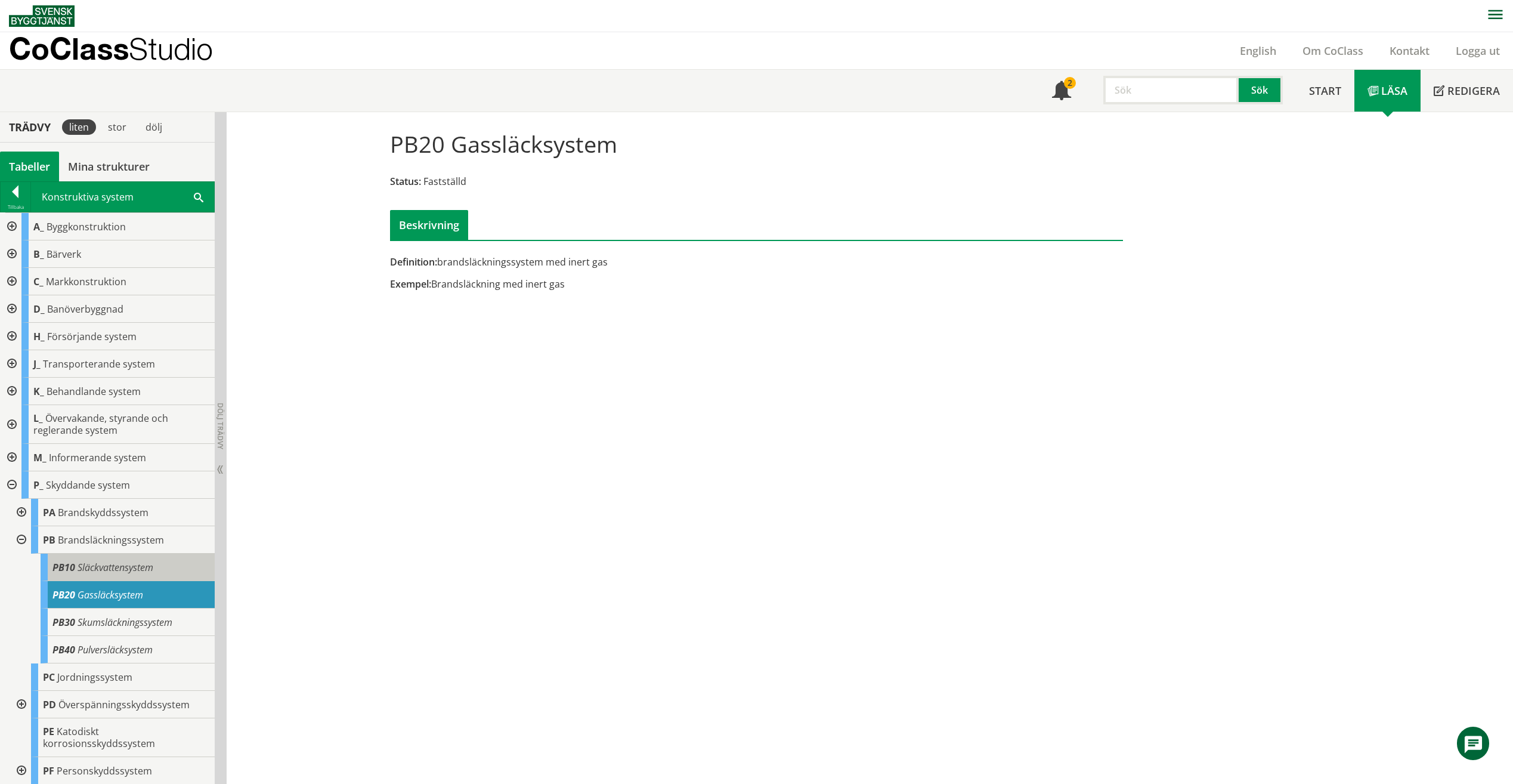
click at [140, 567] on span "Släckvattensystem" at bounding box center [115, 567] width 76 height 13
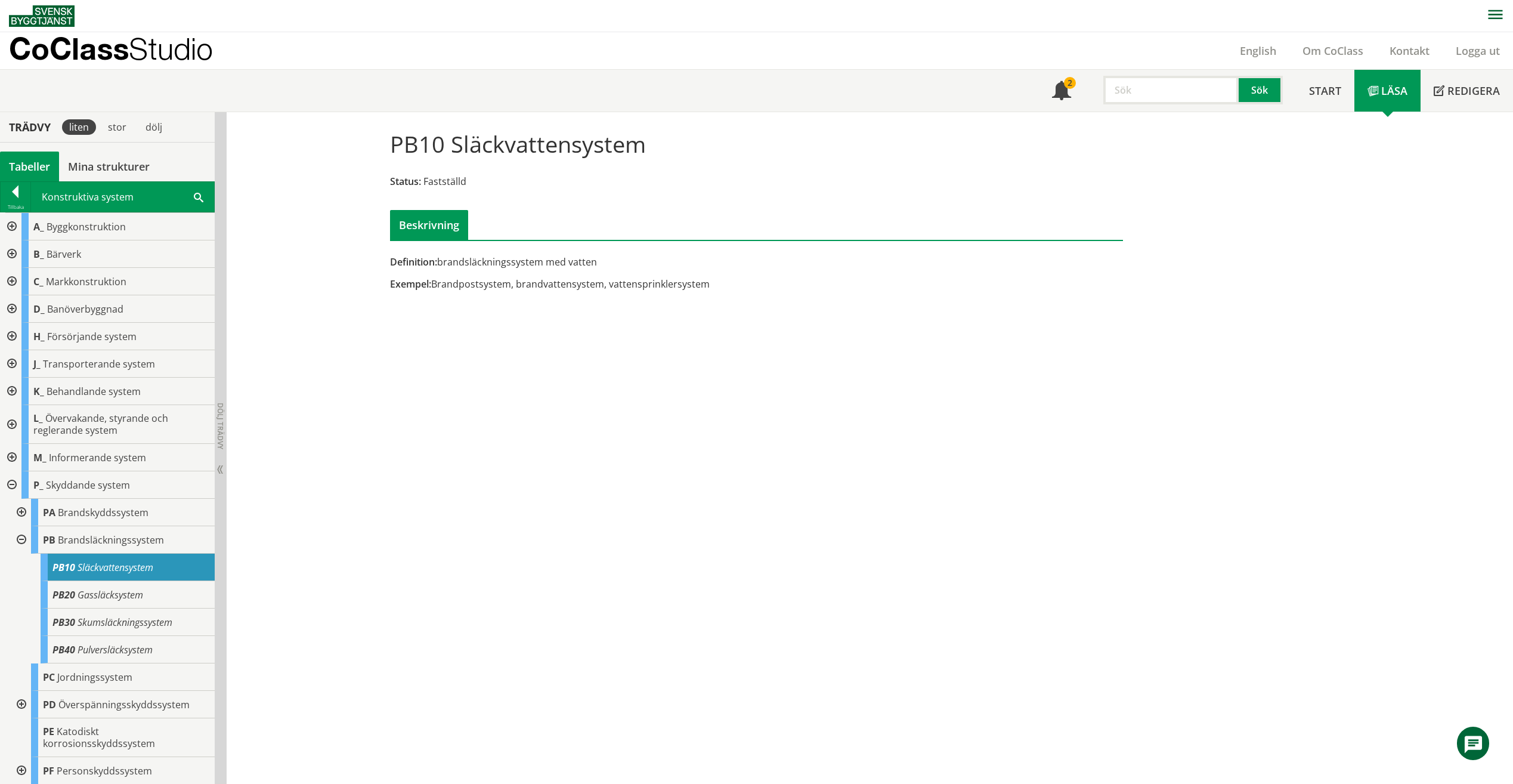
drag, startPoint x: 1137, startPoint y: 88, endPoint x: 1130, endPoint y: 90, distance: 7.3
click at [1137, 88] on input "text" at bounding box center [1171, 90] width 135 height 29
click at [116, 546] on div "PB Brandsläckningssystem" at bounding box center [123, 539] width 183 height 27
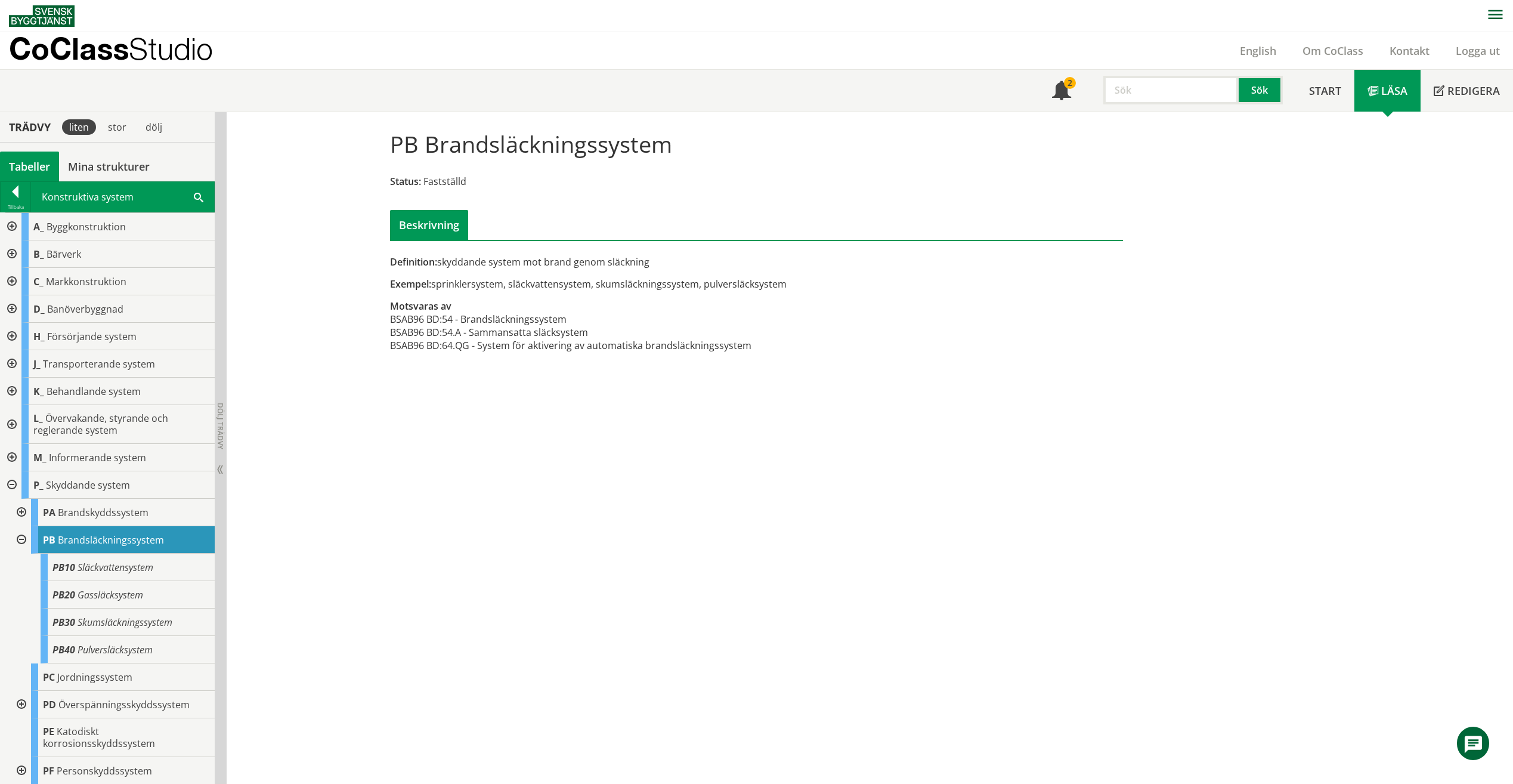
click at [1127, 90] on input "text" at bounding box center [1171, 90] width 135 height 29
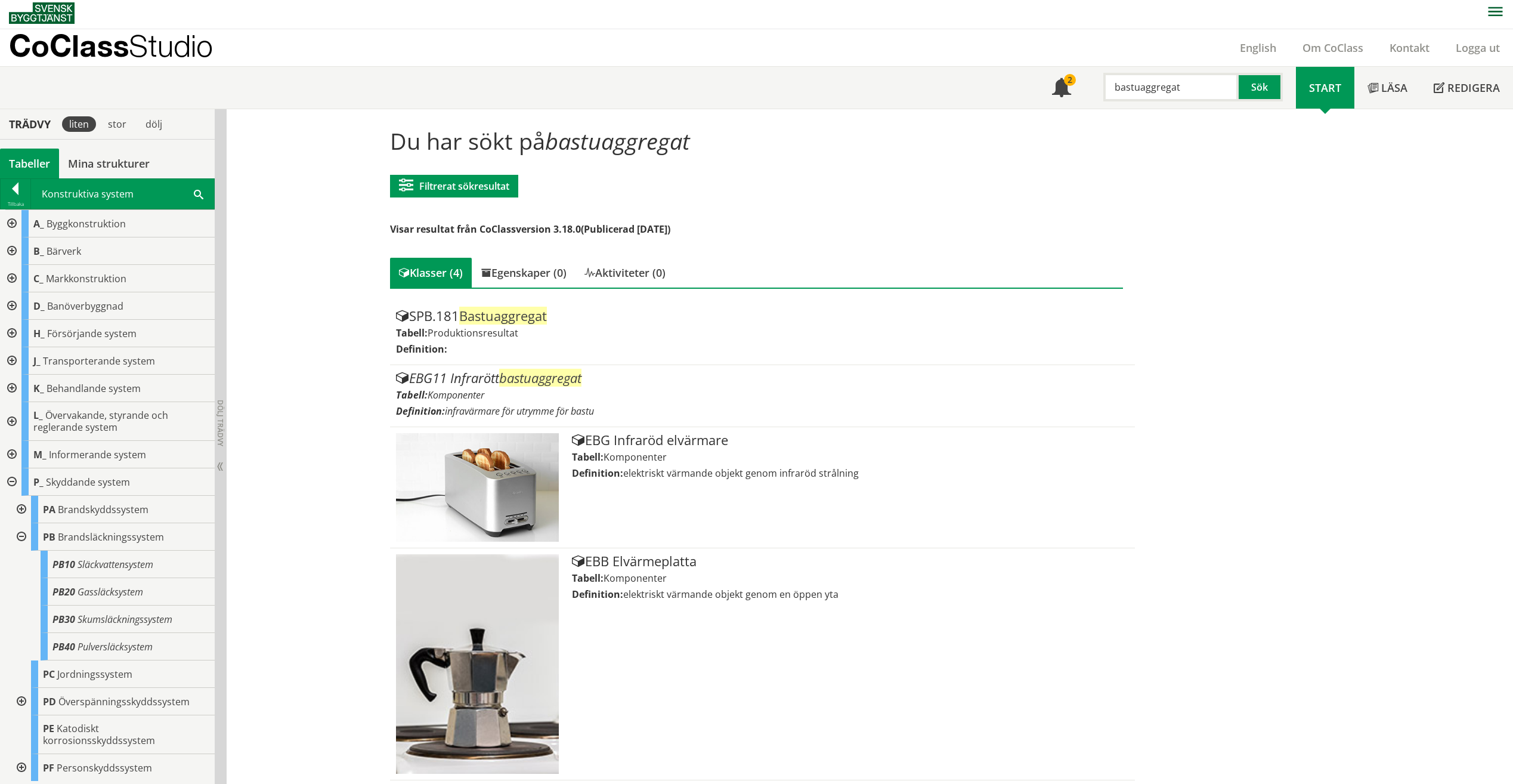
scroll to position [5, 0]
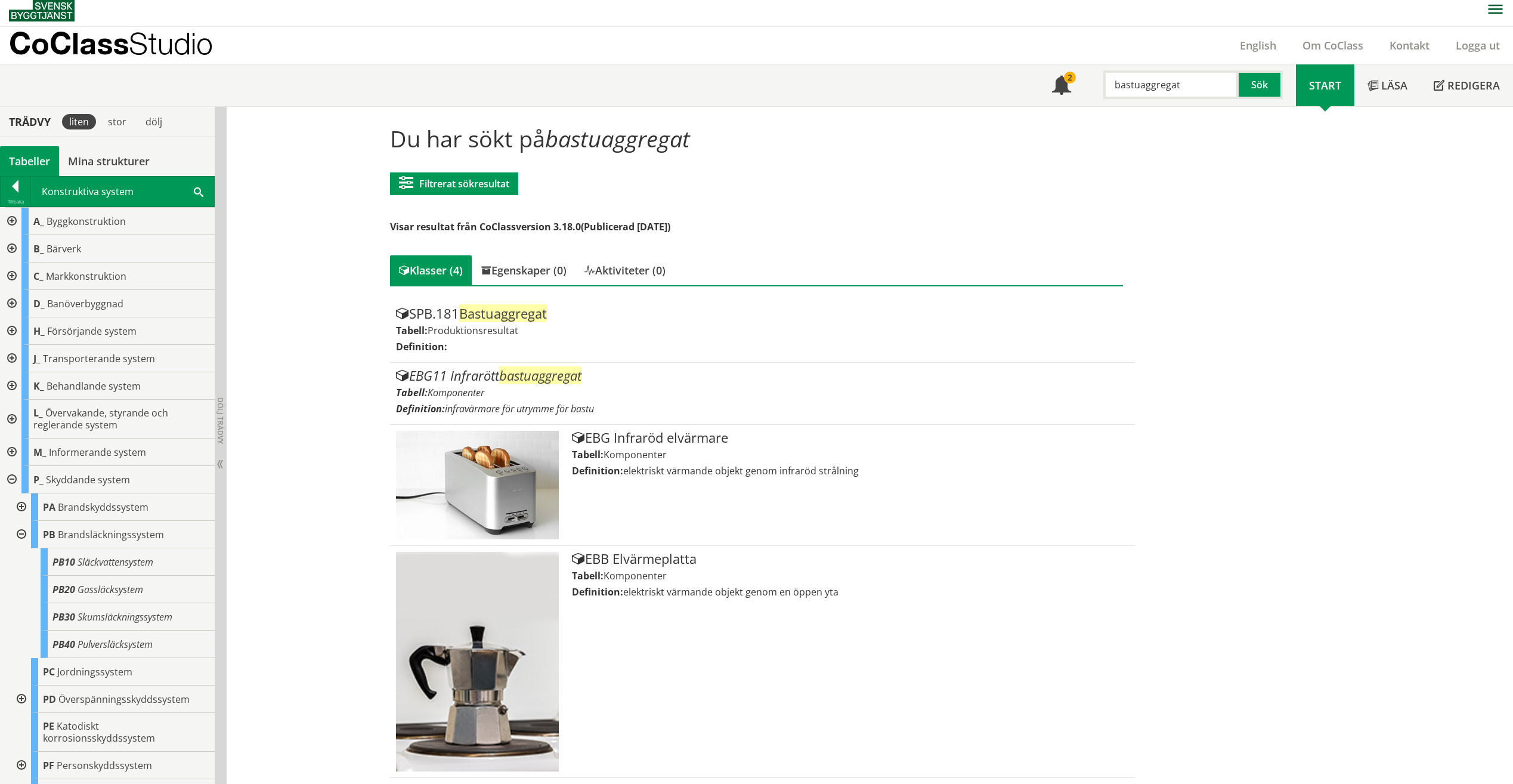
click at [343, 484] on div "Du har sökt på bastuaggregat Filtrerat sökresultat [GEOGRAPHIC_DATA] CoClass Ve…" at bounding box center [870, 445] width 1287 height 677
click at [1120, 81] on input "bastuaggregat" at bounding box center [1171, 85] width 135 height 29
click at [1116, 81] on input "bastuaggregat" at bounding box center [1171, 85] width 135 height 29
click at [1259, 92] on button "Sök" at bounding box center [1261, 85] width 44 height 29
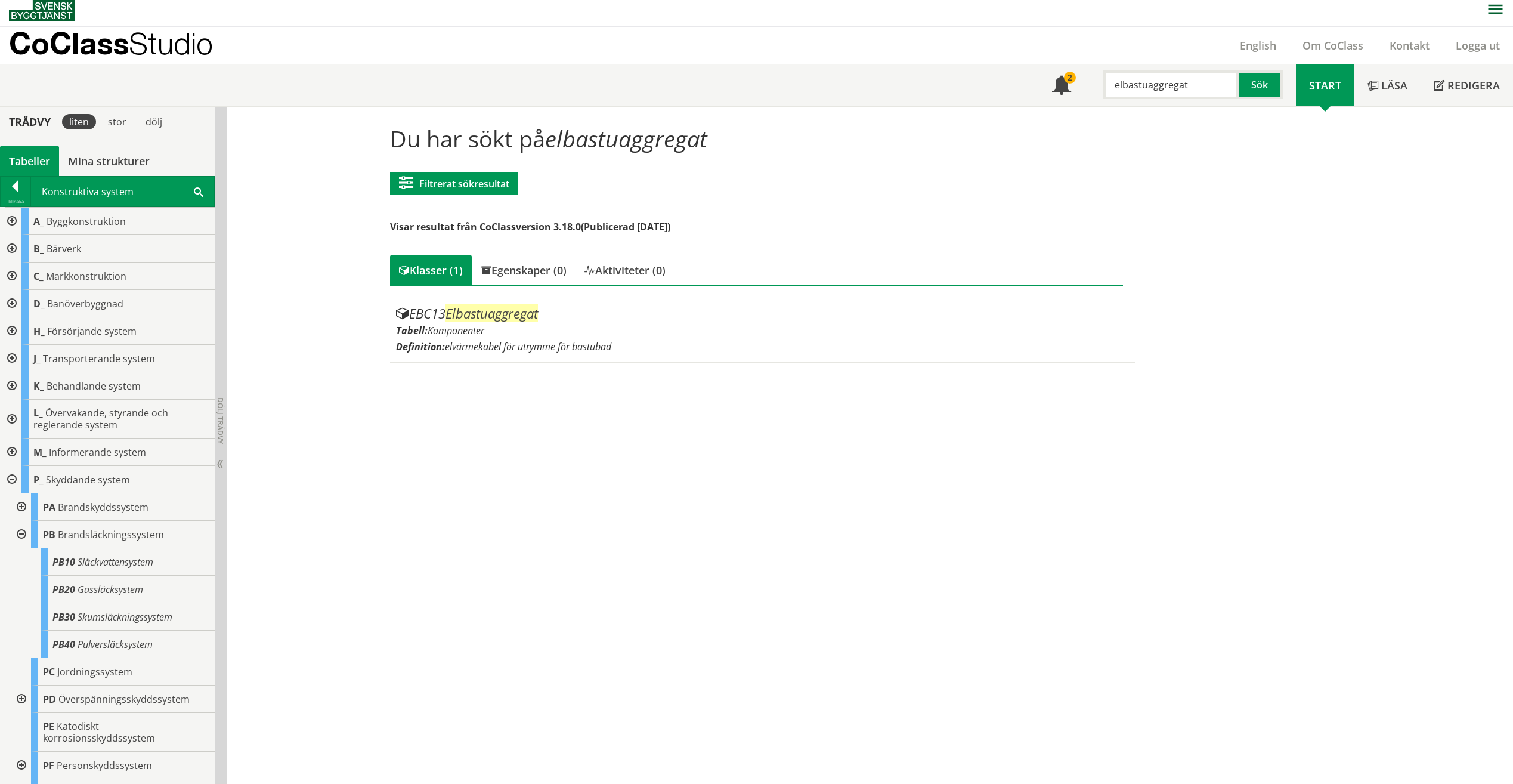
drag, startPoint x: 1124, startPoint y: 84, endPoint x: 1098, endPoint y: 83, distance: 26.0
click at [1098, 83] on div "elbastuaggregat" at bounding box center [1164, 85] width 135 height 29
type input "bastuaggregat"
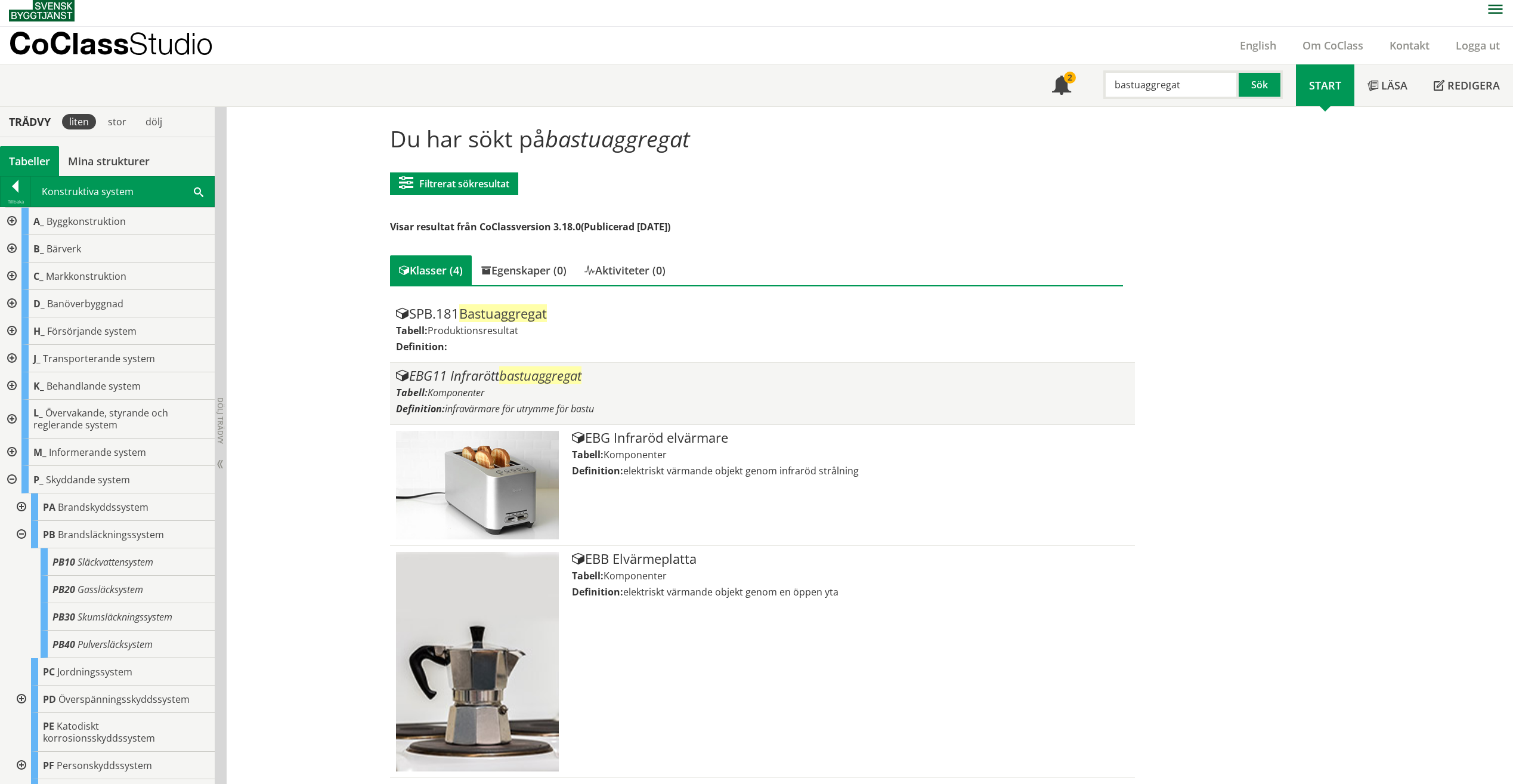
click at [589, 389] on div "Tabell: Komponenter" at bounding box center [762, 392] width 733 height 13
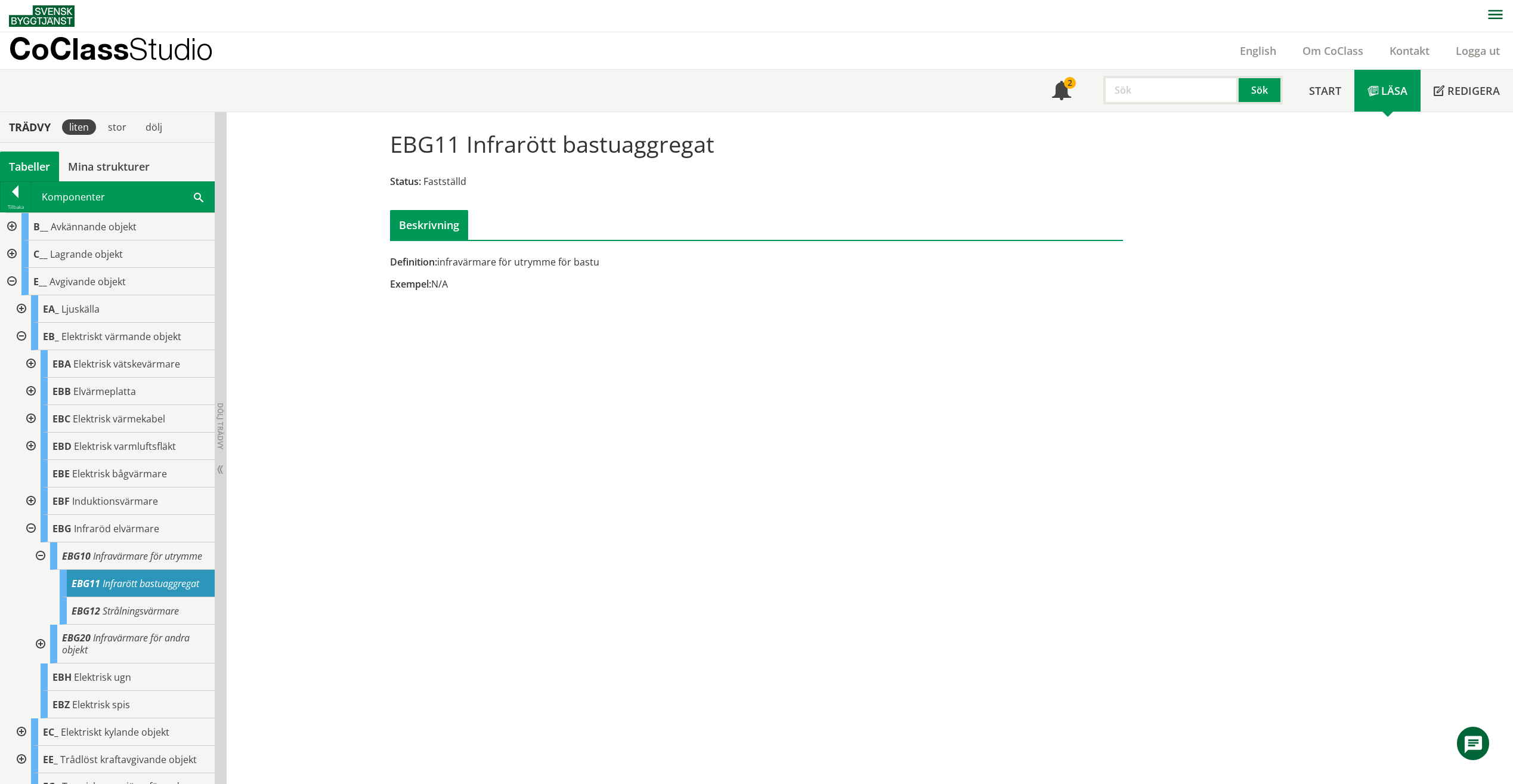
drag, startPoint x: 495, startPoint y: 266, endPoint x: 440, endPoint y: 262, distance: 55.1
click at [440, 262] on div "Definition: infravärmare för utrymme för bastu" at bounding box center [631, 262] width 482 height 13
drag, startPoint x: 438, startPoint y: 262, endPoint x: 505, endPoint y: 270, distance: 67.5
click at [505, 270] on div "Definition: infravärmare för utrymme för bastu Exempel: N/A" at bounding box center [631, 277] width 501 height 44
drag, startPoint x: 597, startPoint y: 251, endPoint x: 448, endPoint y: 240, distance: 149.4
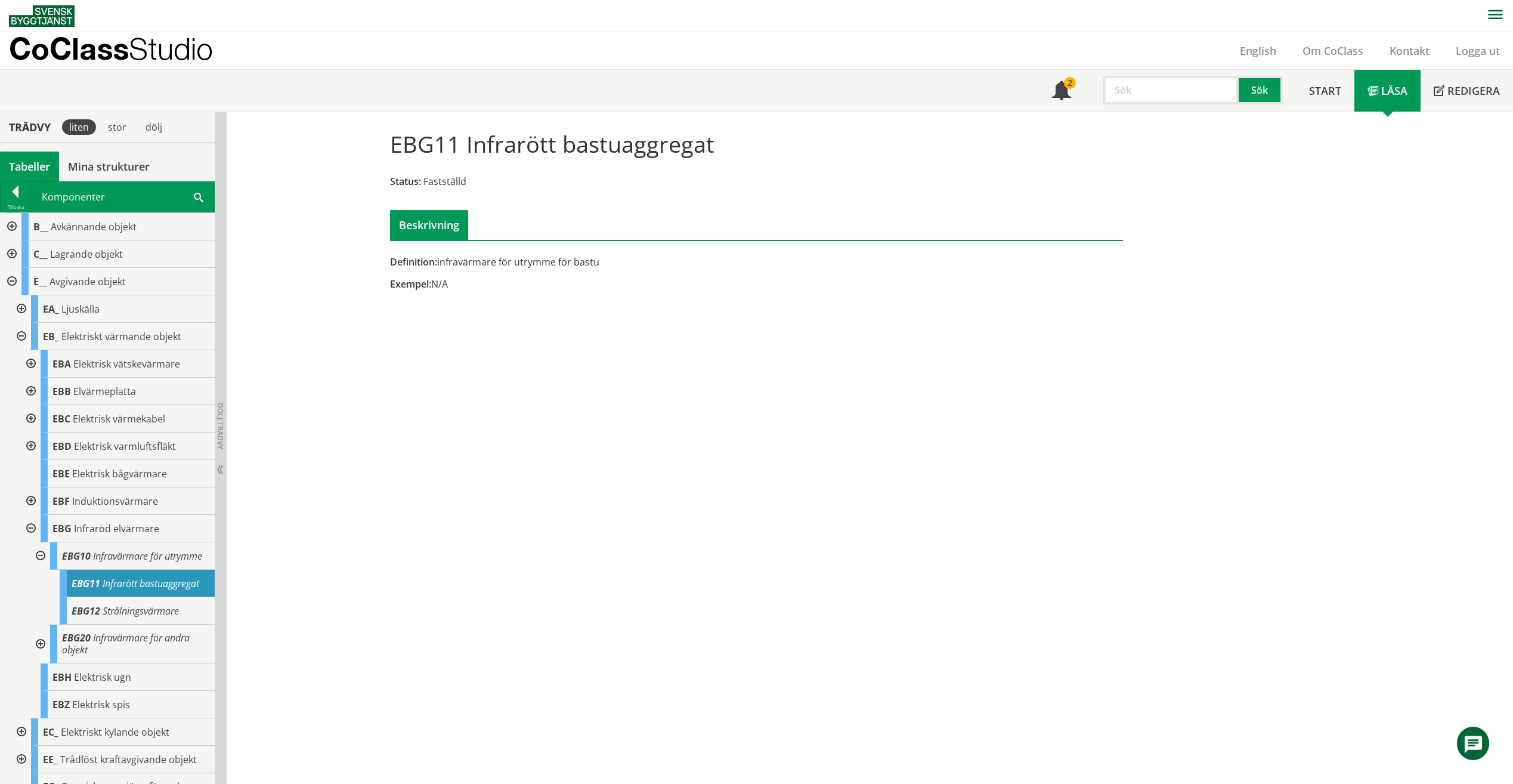
click at [448, 240] on div "Definition: infravärmare för utrymme för bastu Exempel: N/A Kontakta oss! I den…" at bounding box center [757, 210] width 751 height 179
